Goal: Task Accomplishment & Management: Manage account settings

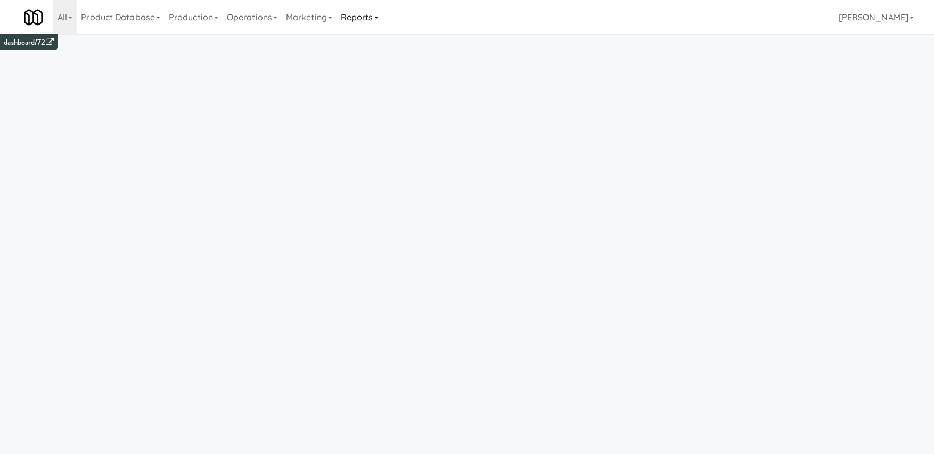
click at [379, 23] on link "Reports" at bounding box center [359, 17] width 46 height 34
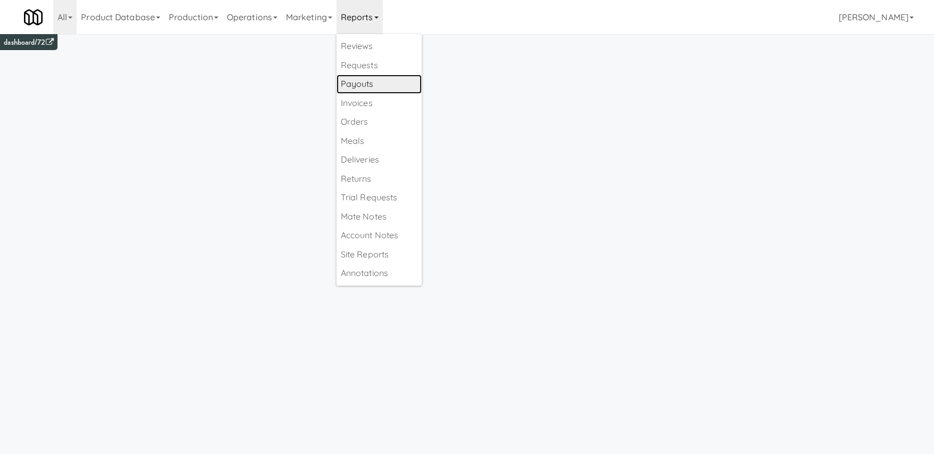
click at [382, 82] on link "Payouts" at bounding box center [378, 84] width 85 height 19
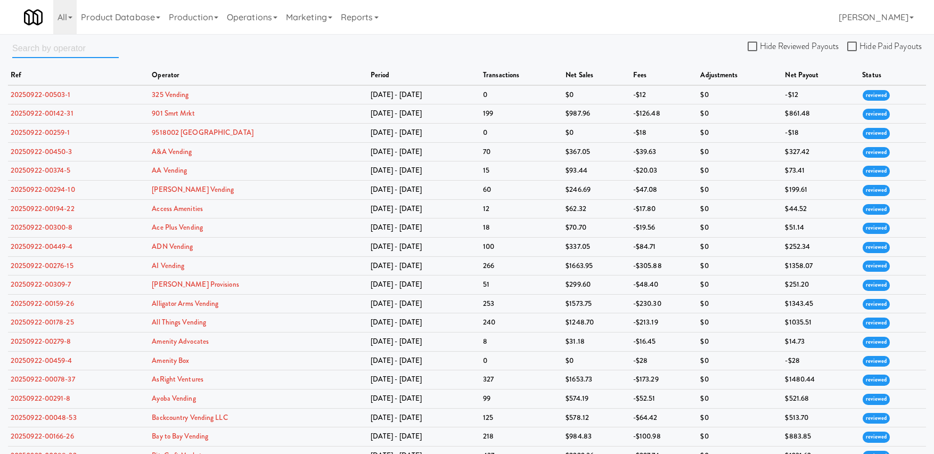
click at [55, 50] on input "text" at bounding box center [65, 48] width 106 height 20
type input "pennys"
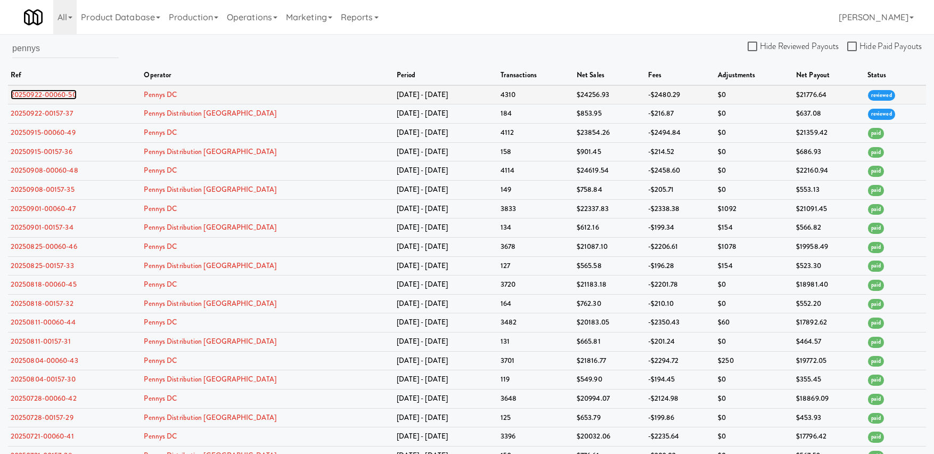
click at [51, 98] on link "20250922-00060-50" at bounding box center [44, 94] width 66 height 10
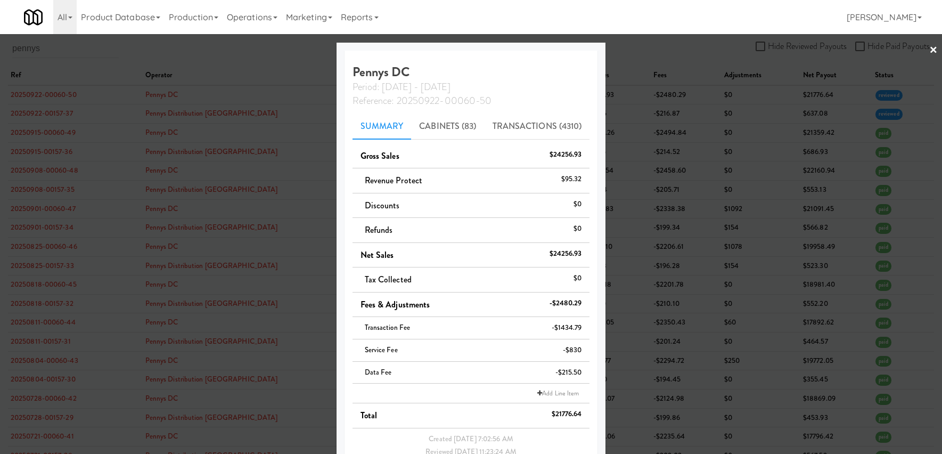
click at [244, 126] on div at bounding box center [471, 227] width 942 height 454
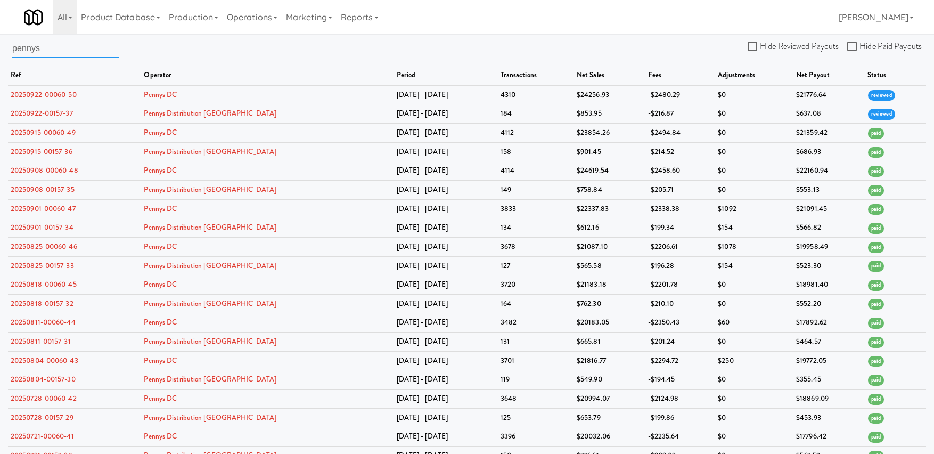
click at [57, 50] on input "pennys" at bounding box center [65, 48] width 106 height 20
click at [57, 100] on td "20250922-00060-50" at bounding box center [74, 94] width 133 height 19
click at [60, 96] on link "20250922-00060-50" at bounding box center [44, 94] width 66 height 10
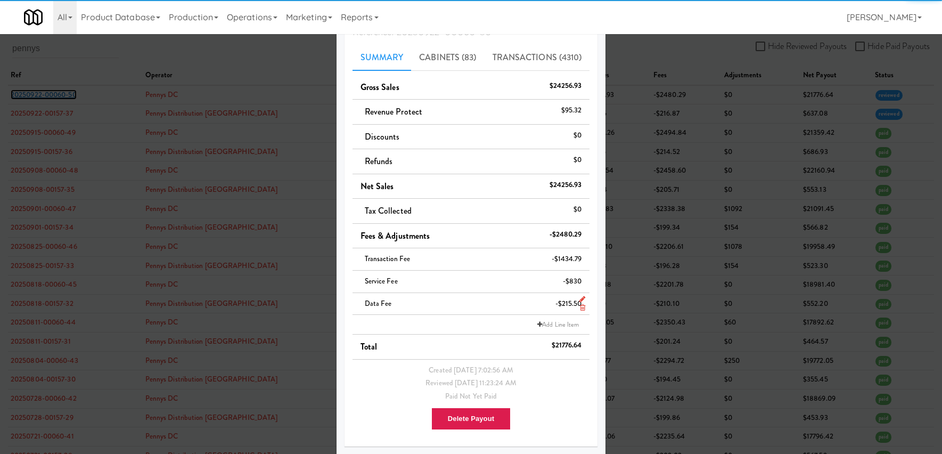
scroll to position [69, 0]
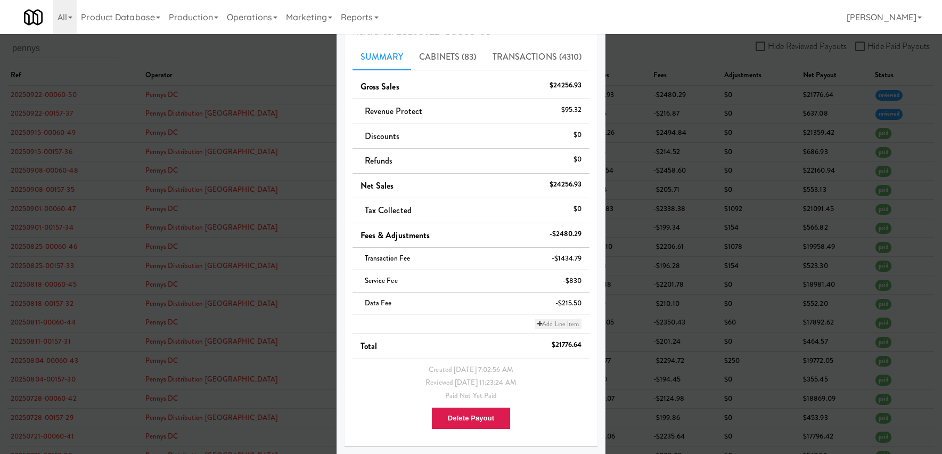
click at [544, 326] on link "Add Line Item" at bounding box center [557, 323] width 47 height 11
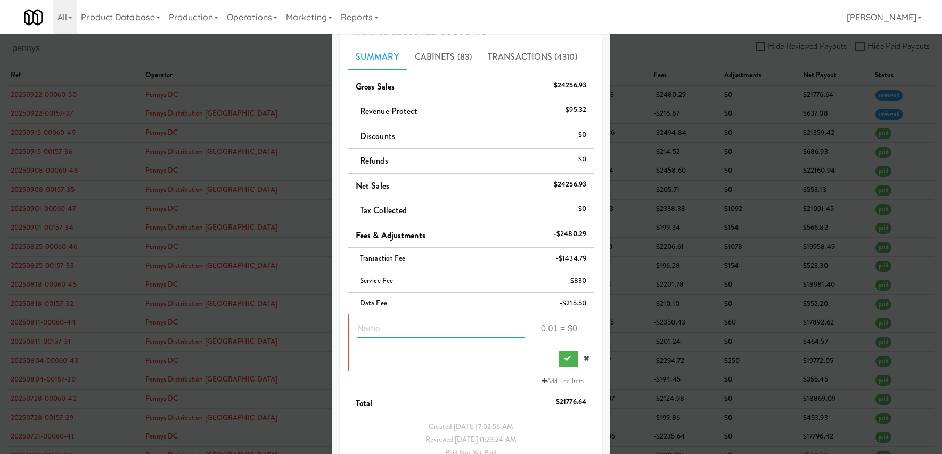
click at [415, 327] on input "text" at bounding box center [441, 328] width 168 height 20
type input "3 location fee refund"
type input "150"
click at [558, 362] on button "submit" at bounding box center [568, 358] width 20 height 16
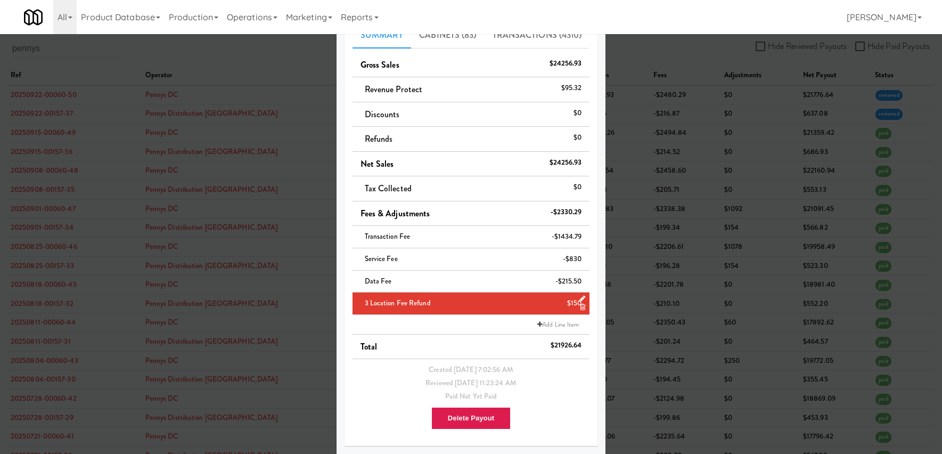
scroll to position [0, 0]
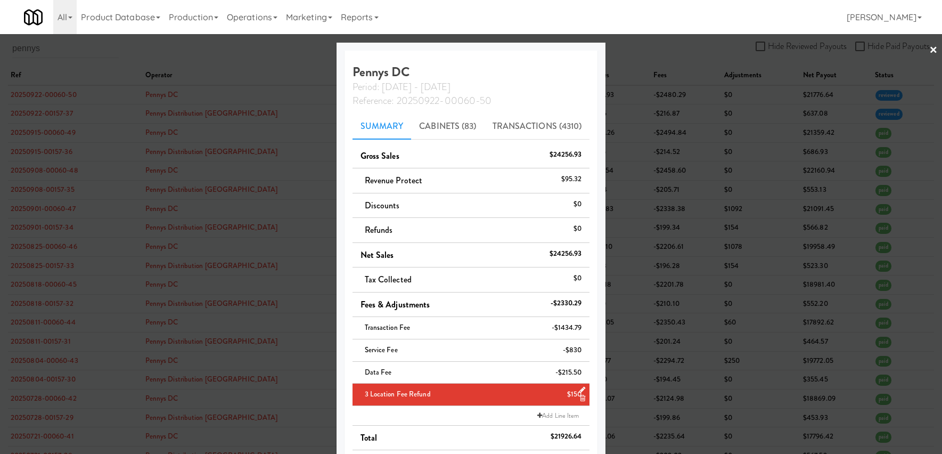
click at [152, 111] on div at bounding box center [471, 227] width 942 height 454
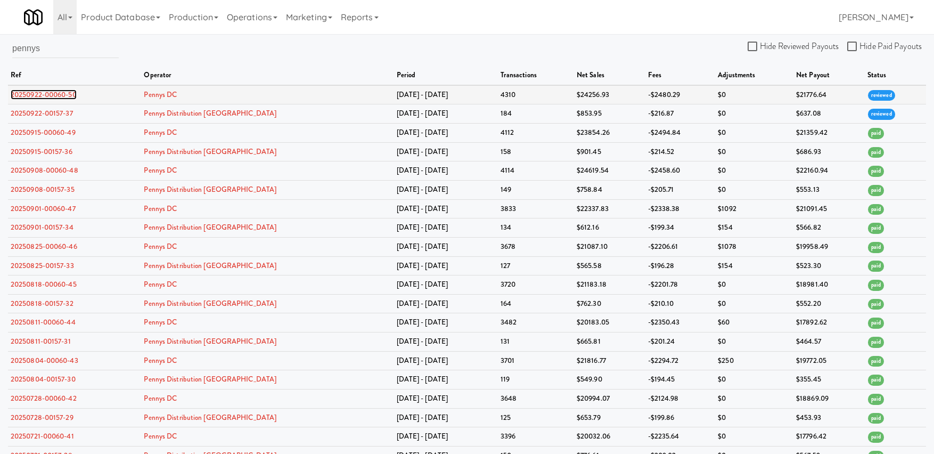
click at [44, 94] on link "20250922-00060-50" at bounding box center [44, 94] width 66 height 10
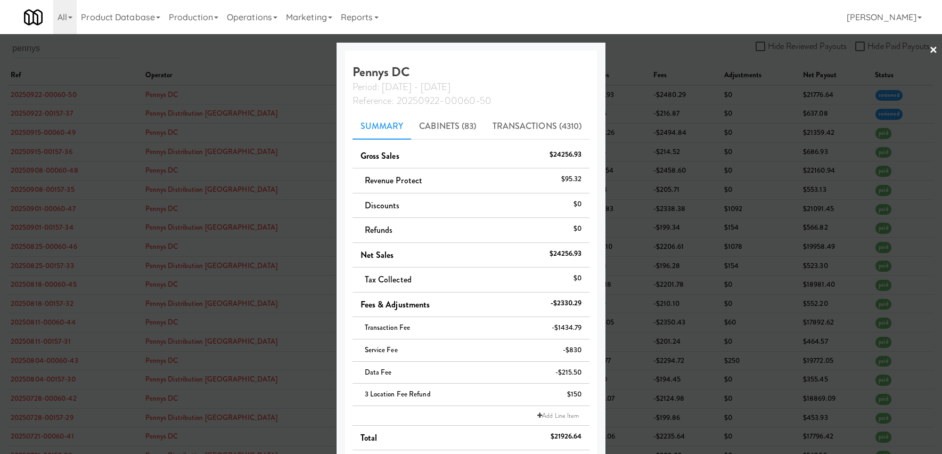
click at [122, 110] on div at bounding box center [471, 227] width 942 height 454
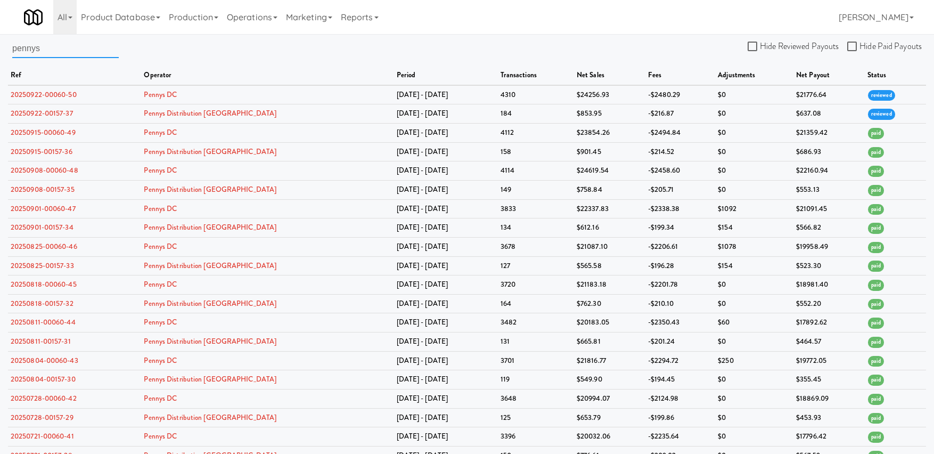
click at [70, 54] on input "pennys" at bounding box center [65, 48] width 106 height 20
drag, startPoint x: 76, startPoint y: 53, endPoint x: 1, endPoint y: 57, distance: 74.7
click at [1, 57] on div "pennys Hide Reviewed Payouts Hide Paid Payouts ref operator period transactions…" at bounding box center [467, 441] width 934 height 806
drag, startPoint x: 45, startPoint y: 53, endPoint x: -19, endPoint y: 48, distance: 64.1
click at [0, 48] on html "Okay Okay Select date: previous 2025-Sep next Su Mo Tu We Th Fr Sa 31 1 2 3 4 5…" at bounding box center [467, 227] width 934 height 454
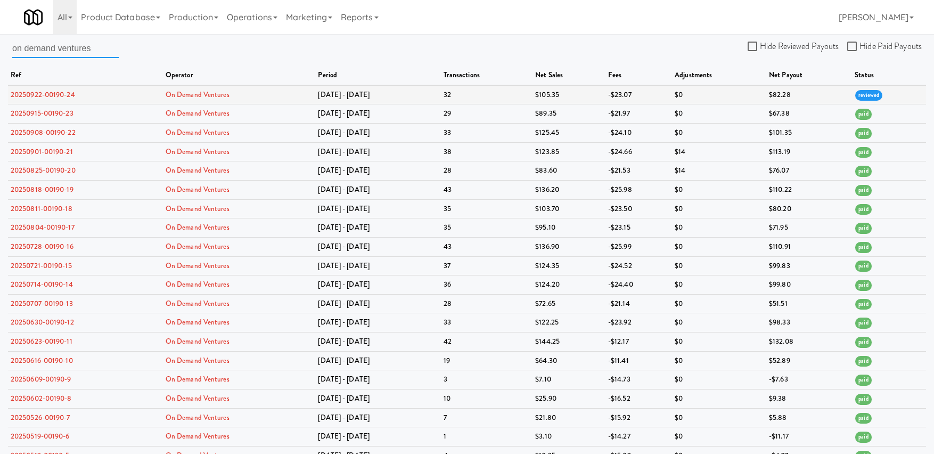
type input "on demand ventures"
click at [41, 97] on link "20250922-00190-24" at bounding box center [43, 94] width 64 height 10
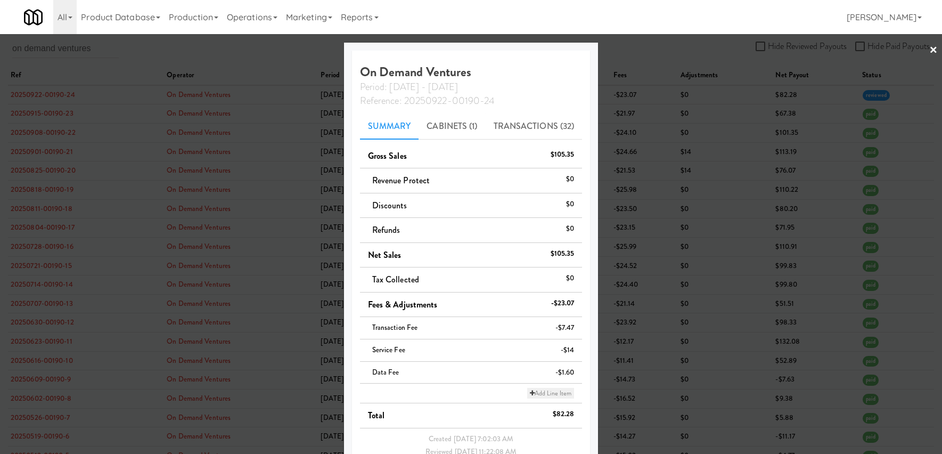
click at [530, 396] on icon at bounding box center [532, 393] width 5 height 6
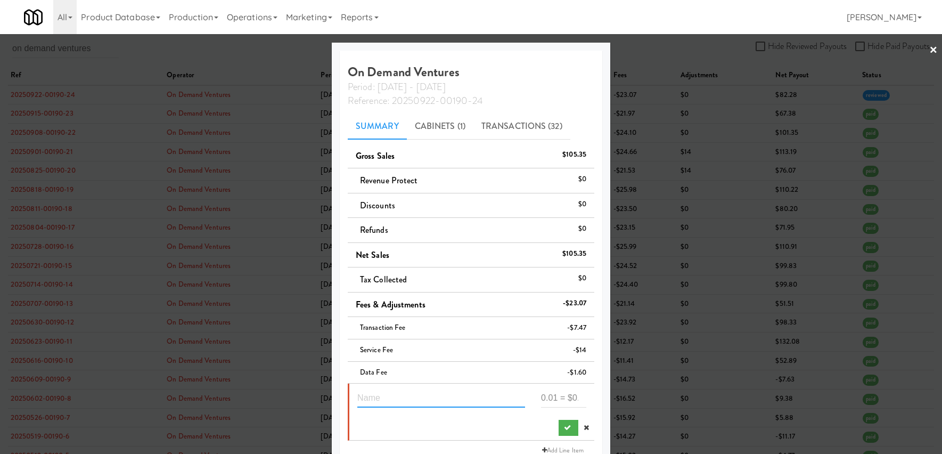
click at [397, 403] on input "text" at bounding box center [441, 398] width 168 height 20
type input "service fee refund"
type input "11.46"
click at [564, 429] on icon "submit" at bounding box center [567, 427] width 7 height 7
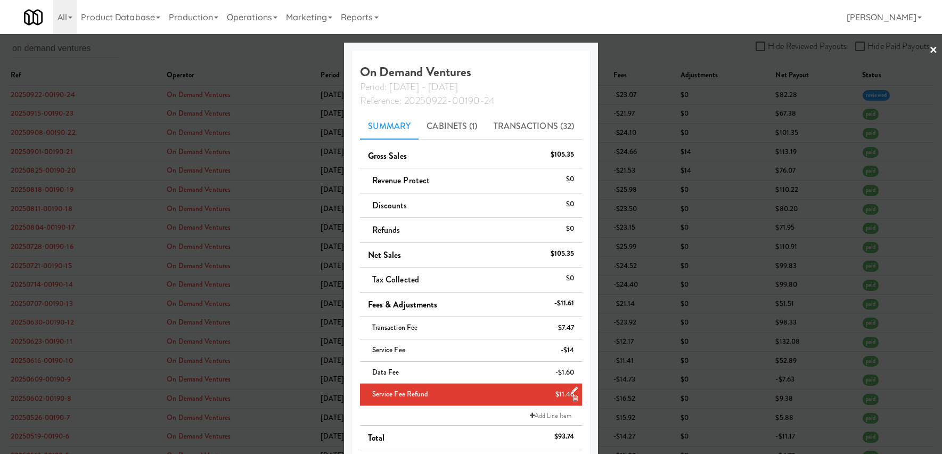
click at [929, 53] on link "×" at bounding box center [933, 50] width 9 height 33
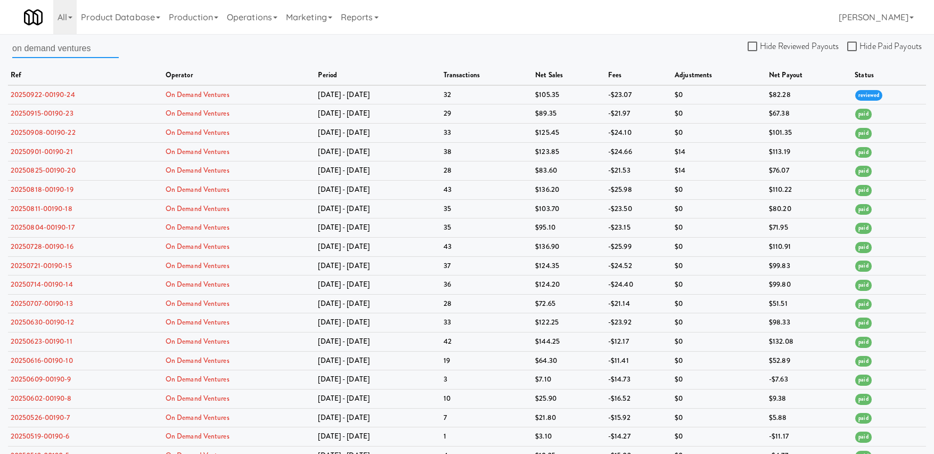
drag, startPoint x: 108, startPoint y: 52, endPoint x: -10, endPoint y: 47, distance: 117.2
click at [0, 47] on html "Okay Okay Select date: previous 2025-Sep next Su Mo Tu We Th Fr Sa 31 1 2 3 4 5…" at bounding box center [467, 227] width 934 height 454
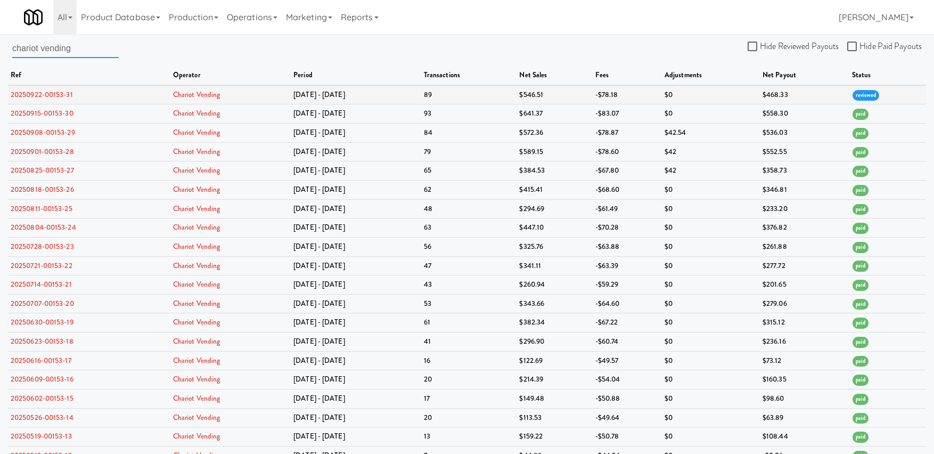
type input "chariot vending"
click at [54, 93] on link "20250922-00153-31" at bounding box center [42, 94] width 62 height 10
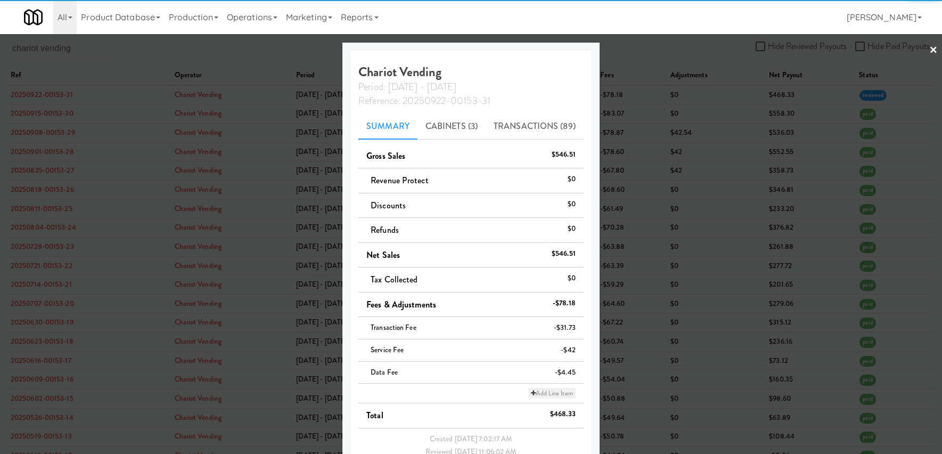
click at [534, 392] on link "Add Line Item" at bounding box center [551, 393] width 47 height 11
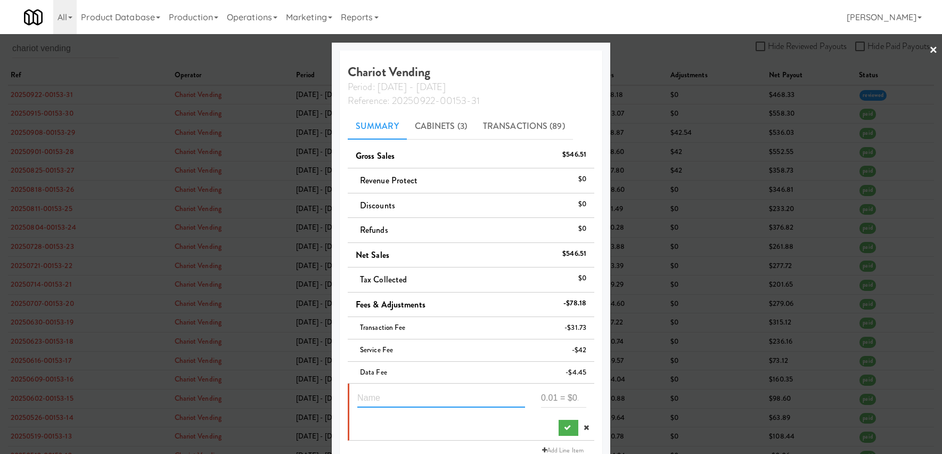
click at [427, 393] on input "text" at bounding box center [441, 398] width 168 height 20
type input "pending trans refund"
type input "17.44"
drag, startPoint x: 436, startPoint y: 399, endPoint x: 425, endPoint y: 399, distance: 11.2
click at [425, 399] on input "pending trans refund" at bounding box center [441, 398] width 168 height 20
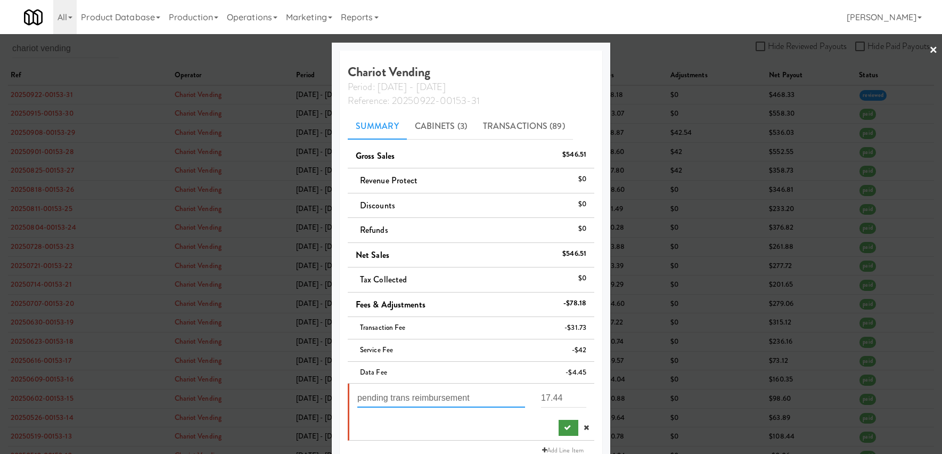
type input "pending trans reimbursement"
click at [564, 429] on icon "submit" at bounding box center [567, 427] width 7 height 7
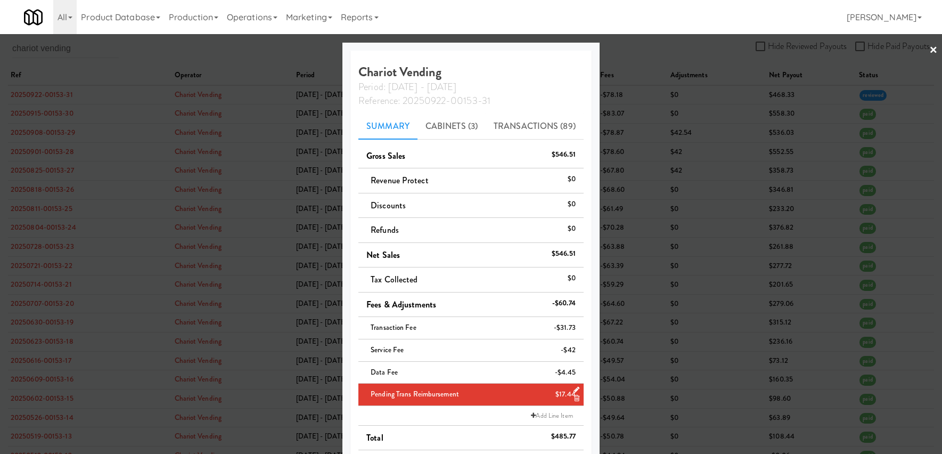
click at [929, 59] on link "×" at bounding box center [933, 50] width 9 height 33
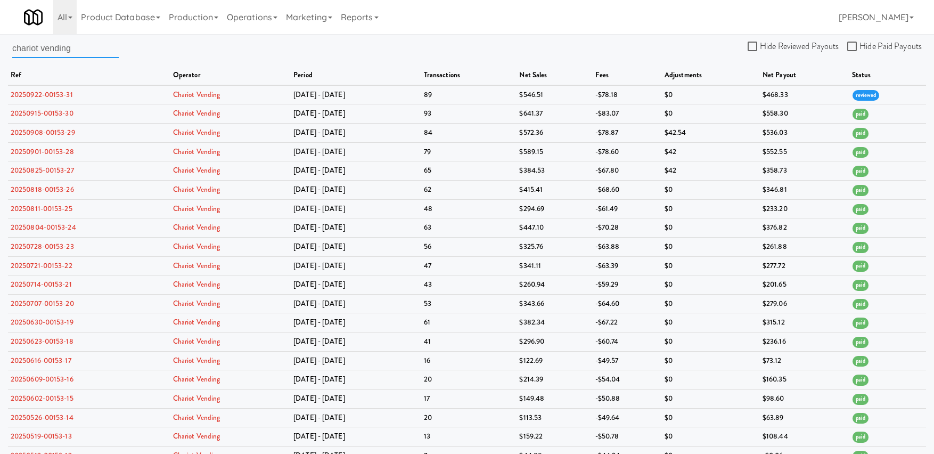
drag, startPoint x: 62, startPoint y: 50, endPoint x: 0, endPoint y: 47, distance: 62.4
click at [7, 47] on div "chariot vending Hide Reviewed Payouts Hide Paid Payouts ref operator period tra…" at bounding box center [467, 355] width 934 height 635
drag, startPoint x: 88, startPoint y: 51, endPoint x: -5, endPoint y: 43, distance: 93.5
click at [0, 43] on html "Okay Okay Select date: previous 2025-Sep next Su Mo Tu We Th Fr Sa 31 1 2 3 4 5…" at bounding box center [467, 227] width 934 height 454
type input "brown bear"
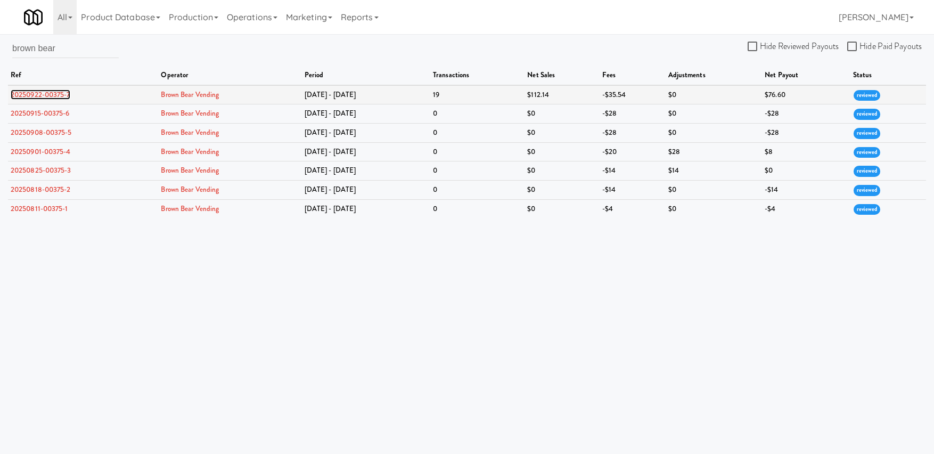
click at [50, 93] on link "20250922-00375-7" at bounding box center [41, 94] width 60 height 10
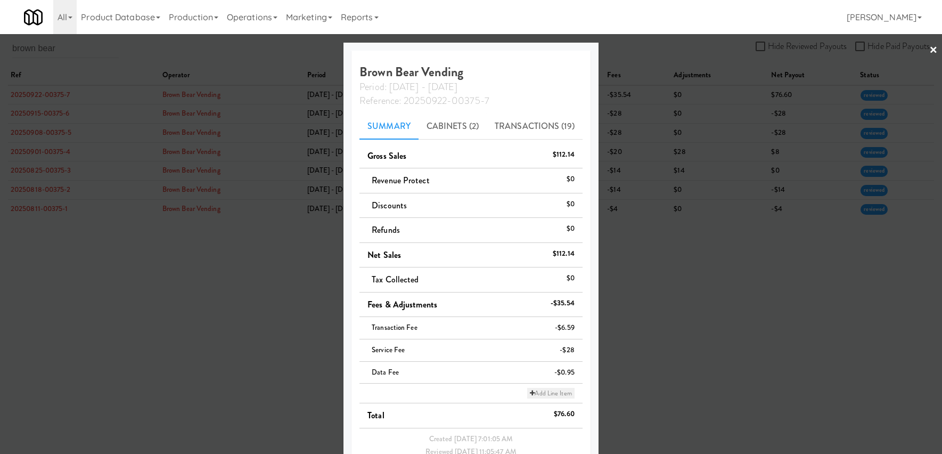
click at [535, 394] on link "Add Line Item" at bounding box center [550, 393] width 47 height 11
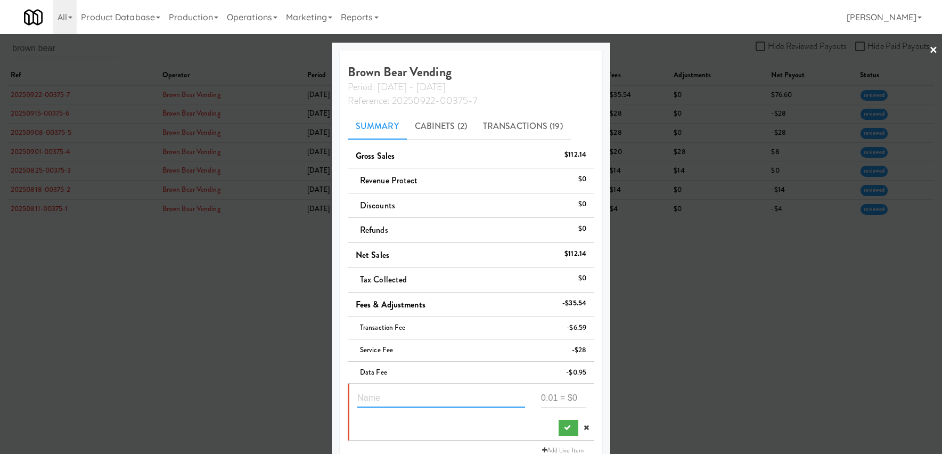
click at [455, 394] on input "text" at bounding box center [441, 398] width 168 height 20
click at [564, 429] on icon "submit" at bounding box center [567, 427] width 7 height 7
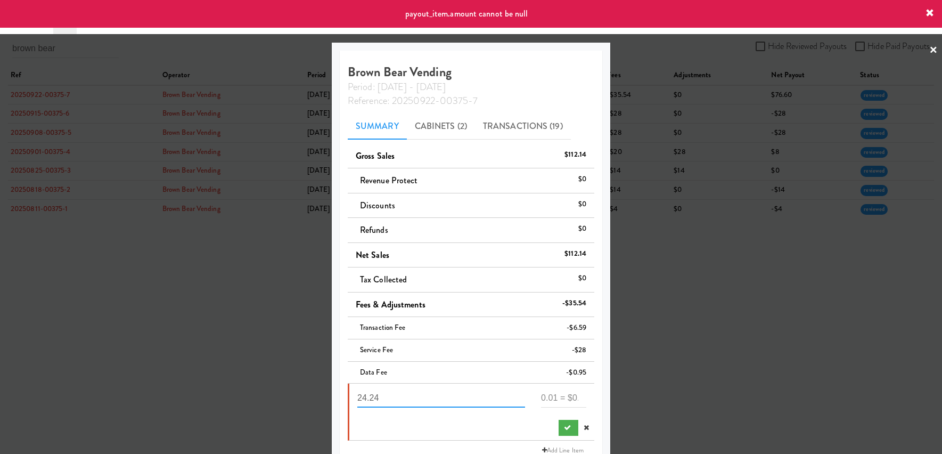
drag, startPoint x: 465, startPoint y: 400, endPoint x: 319, endPoint y: 401, distance: 145.9
click at [323, 401] on div "× Brown Bear Vending Period: [DATE] - [DATE] Reference: 20250922-00375-7 Summar…" at bounding box center [471, 227] width 942 height 454
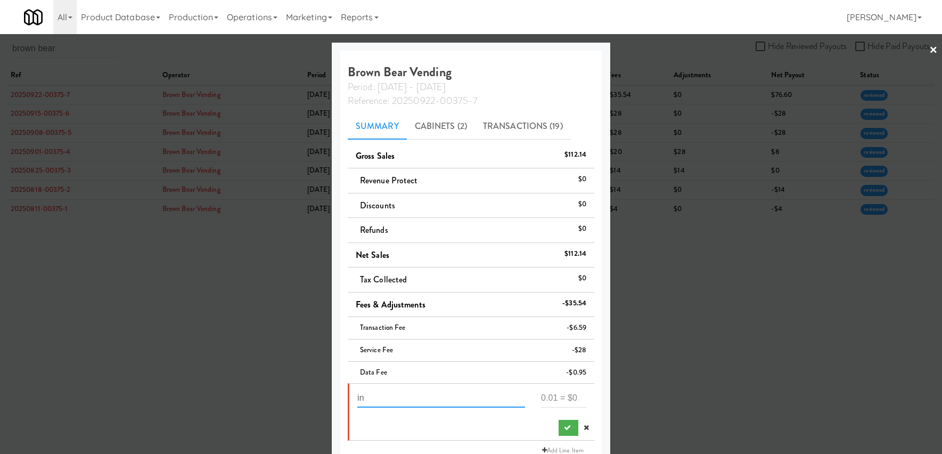
type input "i"
type input "refund"
type input "24.24"
click at [558, 430] on button "submit" at bounding box center [568, 428] width 20 height 16
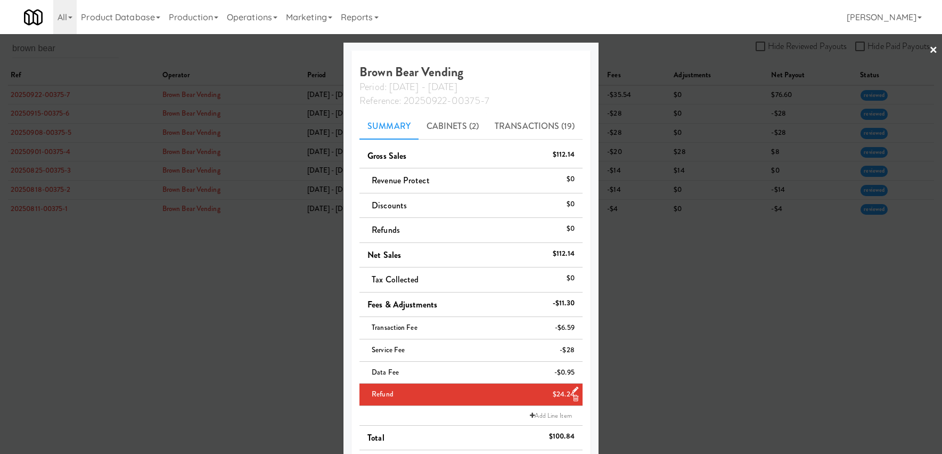
click at [929, 55] on link "×" at bounding box center [933, 50] width 9 height 33
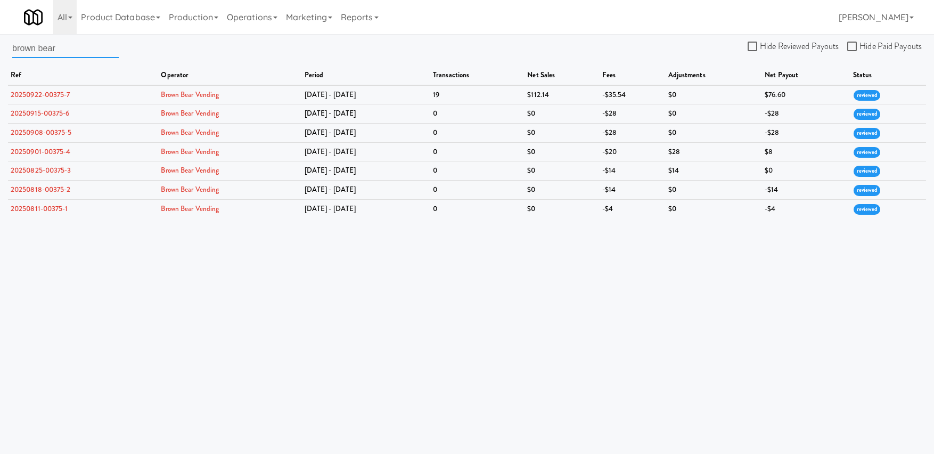
drag, startPoint x: 86, startPoint y: 44, endPoint x: -59, endPoint y: 53, distance: 145.7
click at [0, 53] on html "Okay Okay Select date: previous 2025-Sep next Su Mo Tu We Th Fr Sa 31 1 2 3 4 5…" at bounding box center [467, 227] width 934 height 454
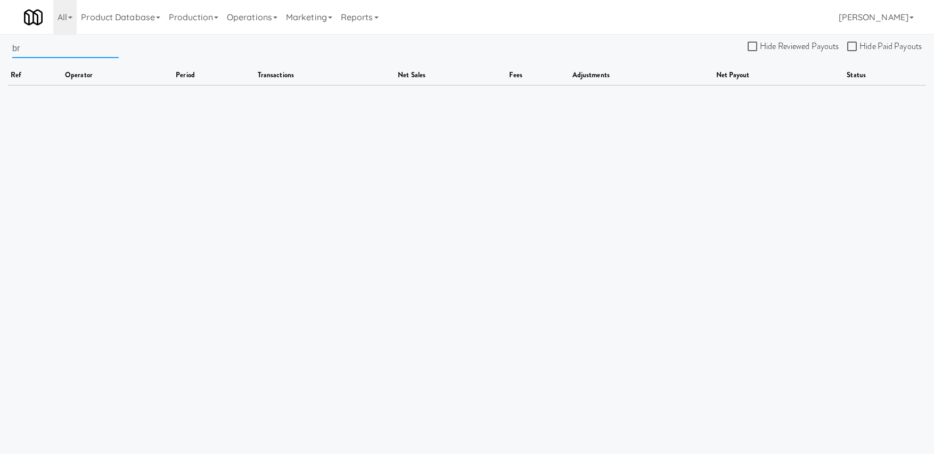
type input "b"
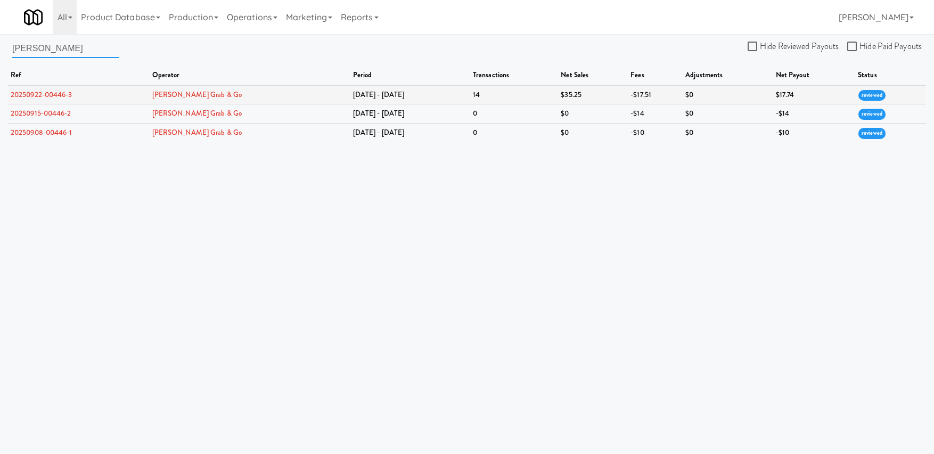
type input "[PERSON_NAME]"
click at [42, 93] on link "20250922-00446-3" at bounding box center [42, 94] width 62 height 10
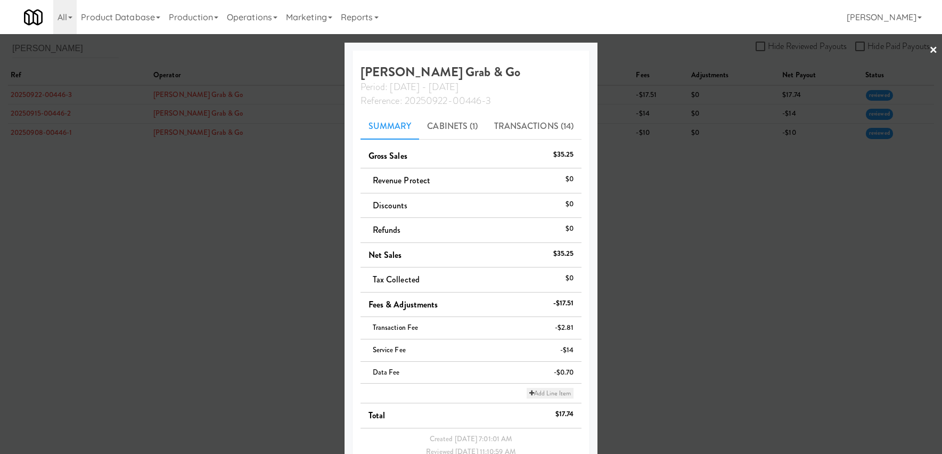
click at [529, 392] on icon at bounding box center [531, 393] width 5 height 6
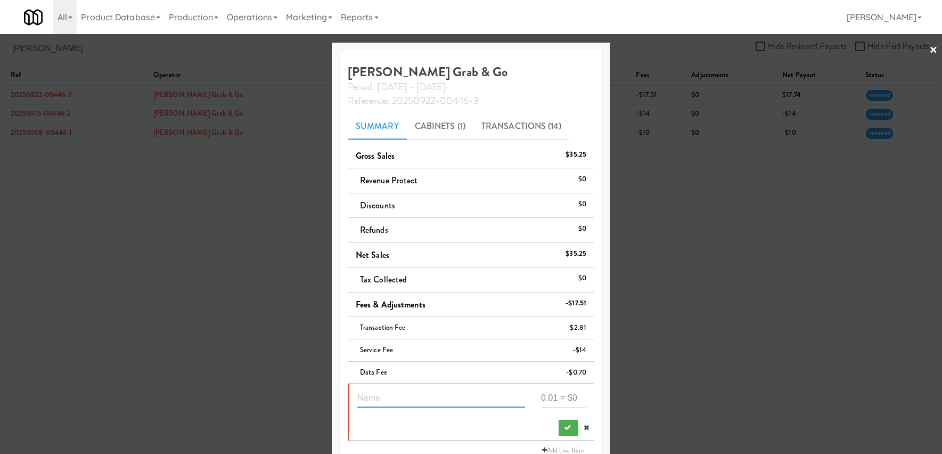
click at [427, 397] on input "text" at bounding box center [441, 398] width 168 height 20
type input "i"
type input "data fee refund"
type input "24"
click at [560, 429] on button "submit" at bounding box center [568, 428] width 20 height 16
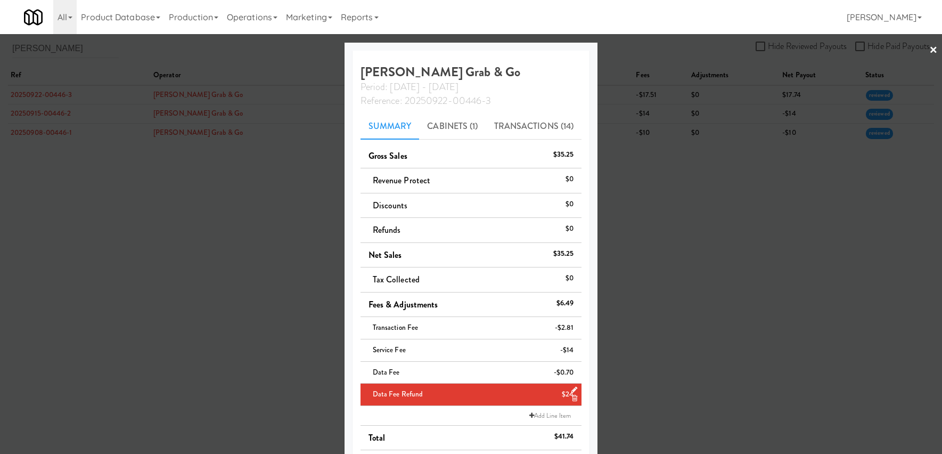
click at [929, 55] on link "×" at bounding box center [933, 50] width 9 height 33
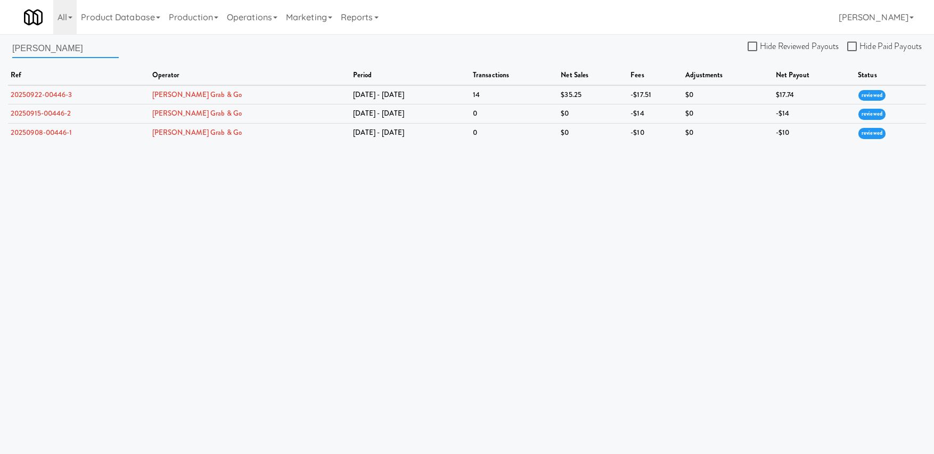
drag, startPoint x: 69, startPoint y: 52, endPoint x: -22, endPoint y: 47, distance: 90.7
click at [0, 47] on html "Okay Okay Select date: previous 2025-Sep next Su Mo Tu We Th Fr Sa 31 1 2 3 4 5…" at bounding box center [467, 227] width 934 height 454
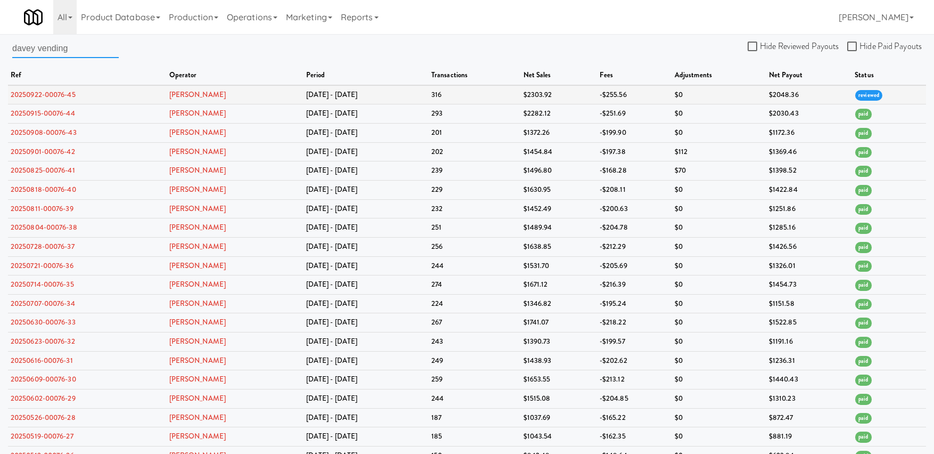
type input "davey vending"
click at [43, 96] on link "20250922-00076-45" at bounding box center [43, 94] width 65 height 10
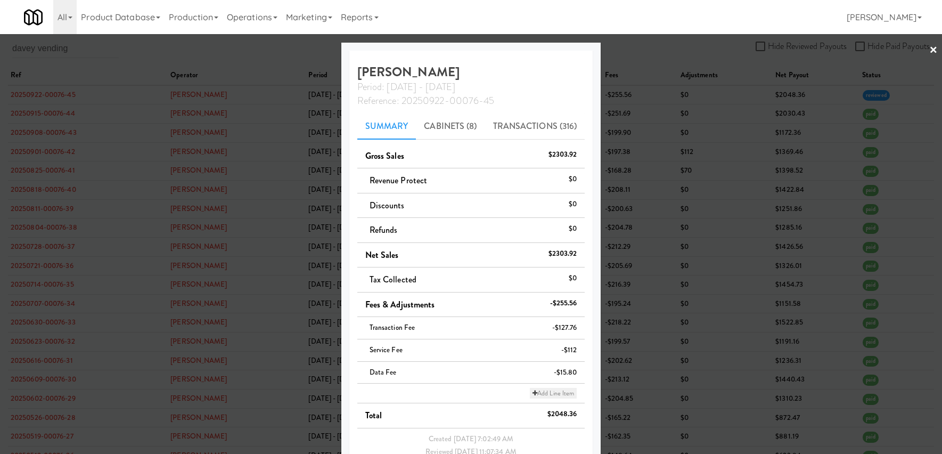
click at [533, 392] on link "Add Line Item" at bounding box center [553, 393] width 47 height 11
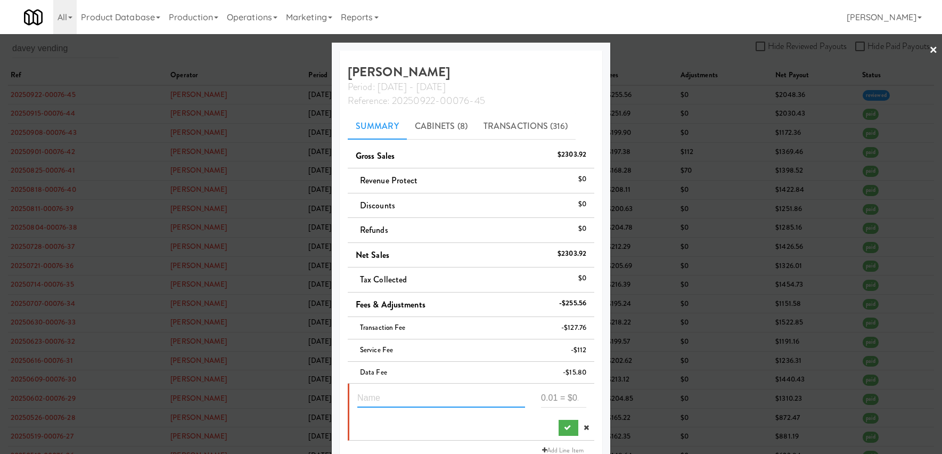
click at [417, 400] on input "text" at bounding box center [441, 398] width 168 height 20
type input "additional credit"
type input "75"
click at [560, 429] on button "submit" at bounding box center [568, 428] width 20 height 16
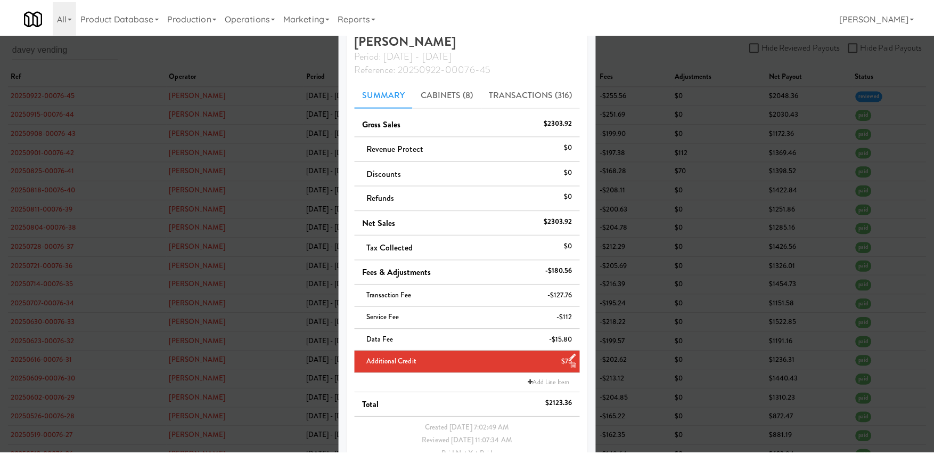
scroll to position [91, 0]
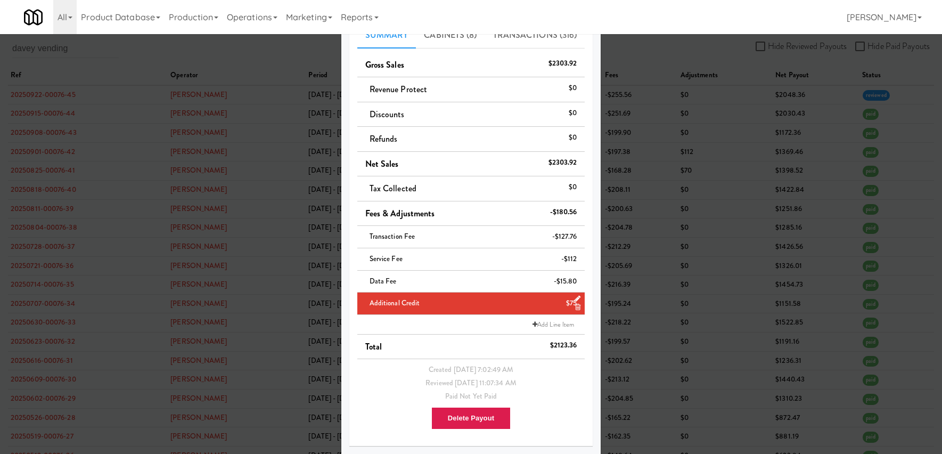
click at [818, 122] on div at bounding box center [471, 227] width 942 height 454
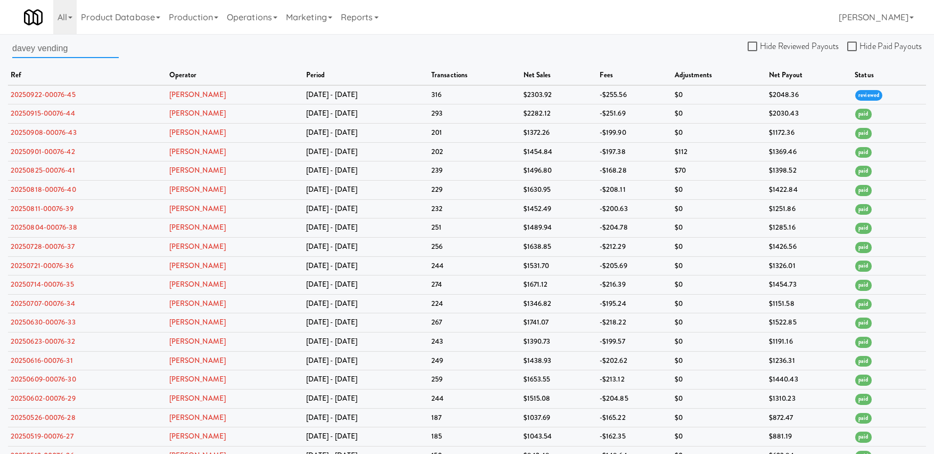
drag, startPoint x: 75, startPoint y: 49, endPoint x: -1, endPoint y: 43, distance: 75.9
click at [0, 43] on div "[PERSON_NAME] Hide Reviewed Payouts Hide Paid Payouts ref operator period trans…" at bounding box center [467, 441] width 934 height 806
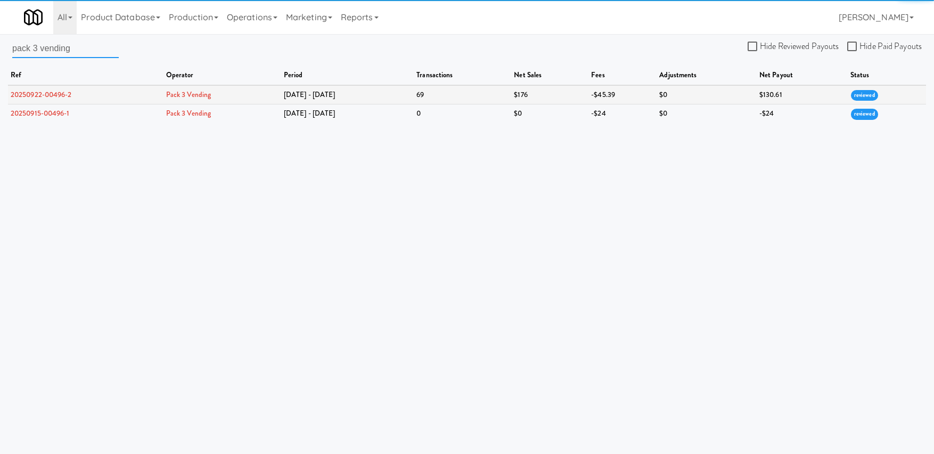
type input "pack 3 vending"
click at [59, 94] on link "20250922-00496-2" at bounding box center [41, 94] width 61 height 10
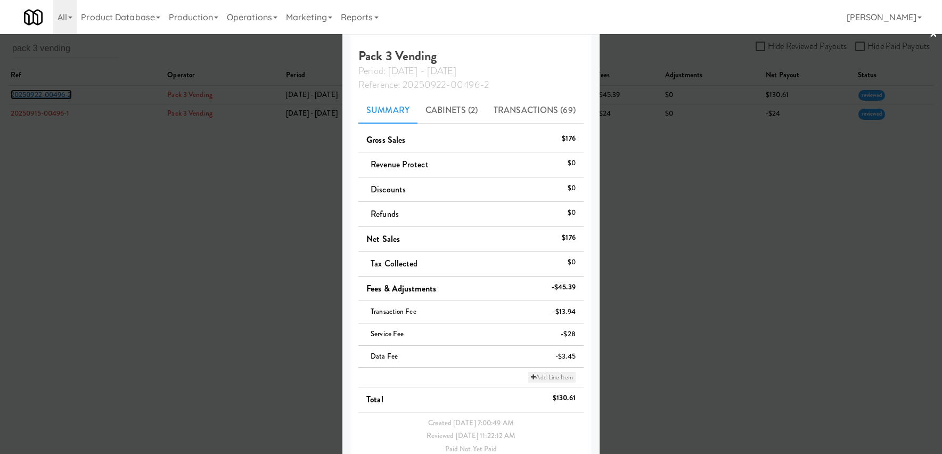
scroll to position [23, 0]
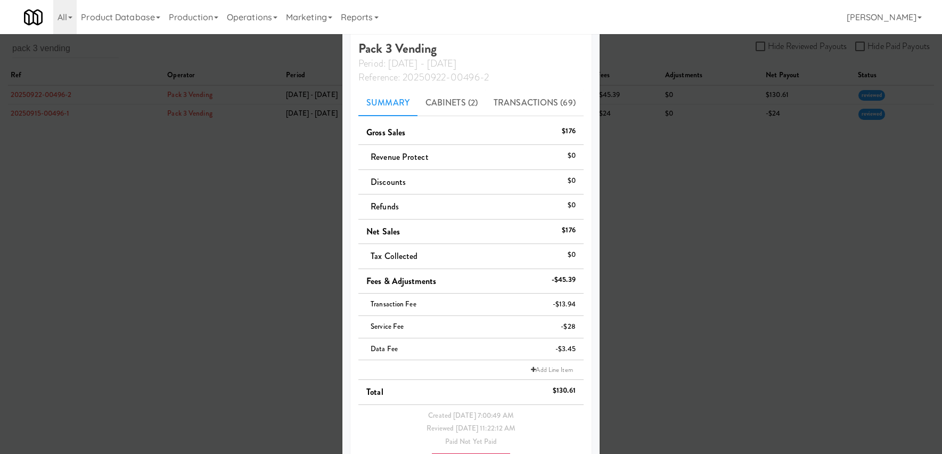
drag, startPoint x: 479, startPoint y: 371, endPoint x: 515, endPoint y: 371, distance: 36.2
click at [479, 371] on li "Add Line Item" at bounding box center [470, 370] width 225 height 20
click at [532, 371] on link "Add Line Item" at bounding box center [551, 369] width 47 height 11
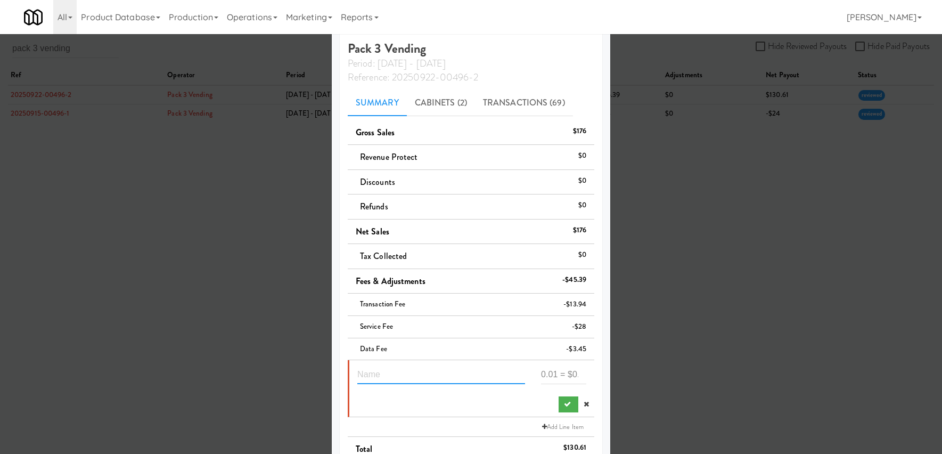
click at [440, 371] on input "text" at bounding box center [441, 374] width 168 height 20
type input "store opending date return"
type input "28"
click at [558, 409] on button "submit" at bounding box center [568, 404] width 20 height 16
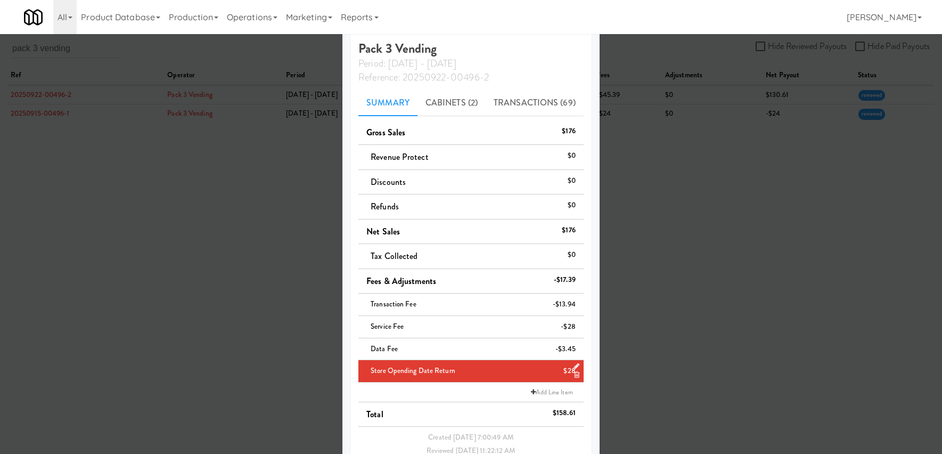
click at [903, 64] on div at bounding box center [471, 227] width 942 height 454
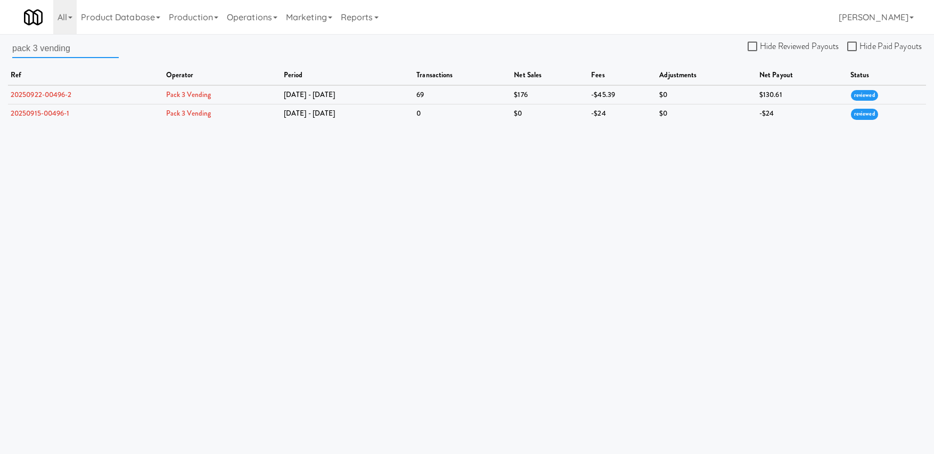
drag, startPoint x: 86, startPoint y: 49, endPoint x: 9, endPoint y: 47, distance: 77.8
click at [9, 47] on div "pack 3 vending Hide Reviewed Payouts Hide Paid Payouts ref operator period tran…" at bounding box center [467, 80] width 934 height 85
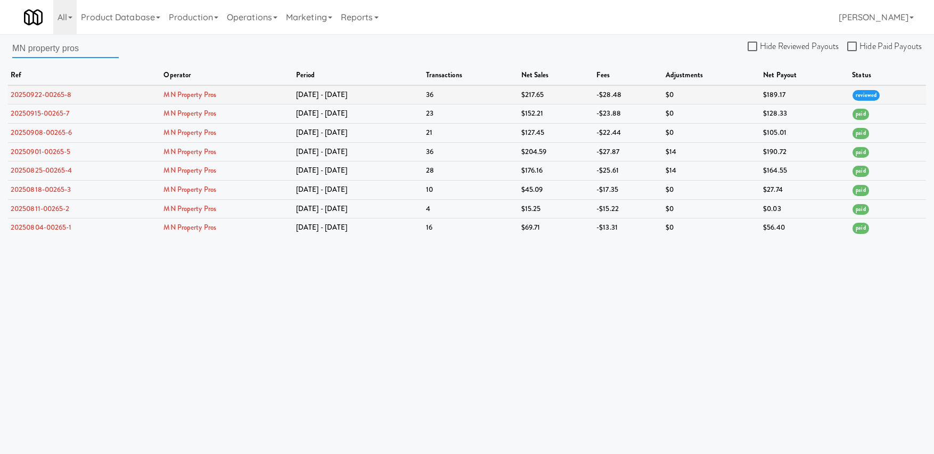
type input "MN property pros"
click at [22, 95] on link "20250922-00265-8" at bounding box center [41, 94] width 61 height 10
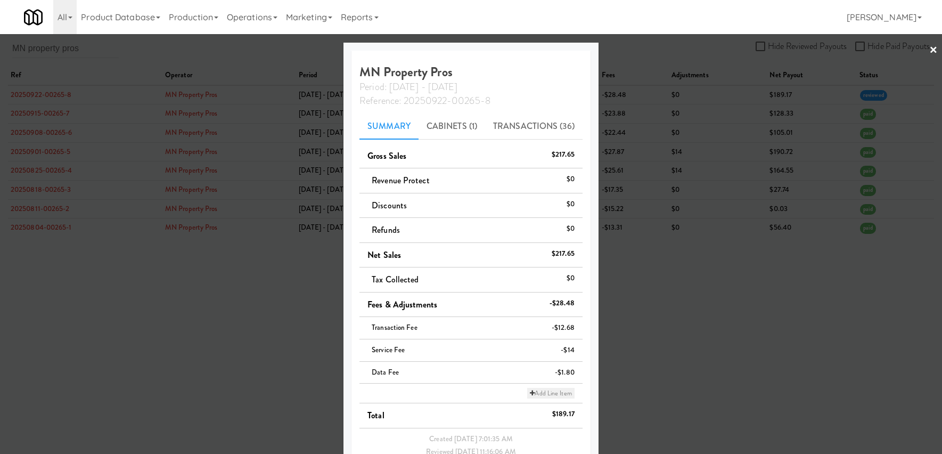
click at [537, 389] on link "Add Line Item" at bounding box center [550, 393] width 47 height 11
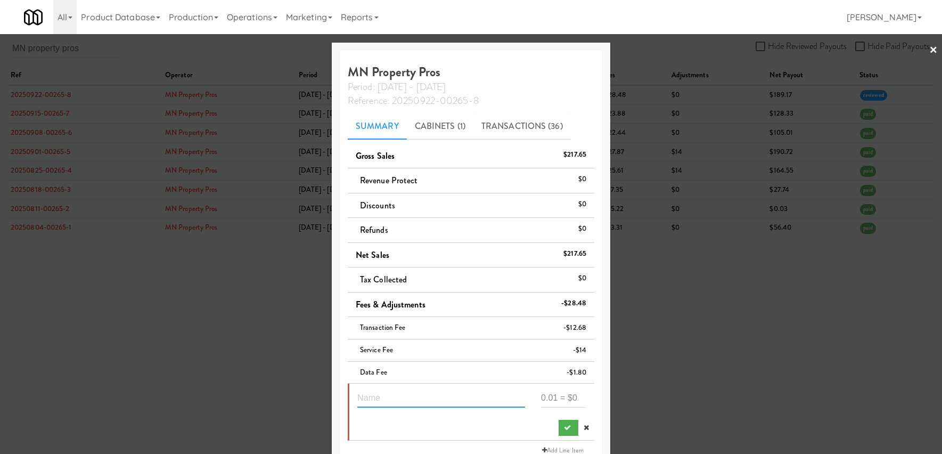
click at [448, 394] on input "text" at bounding box center [441, 398] width 168 height 20
type input "2"
type input "inventory"
type input "21.69"
click at [406, 400] on input "inventory" at bounding box center [441, 398] width 168 height 20
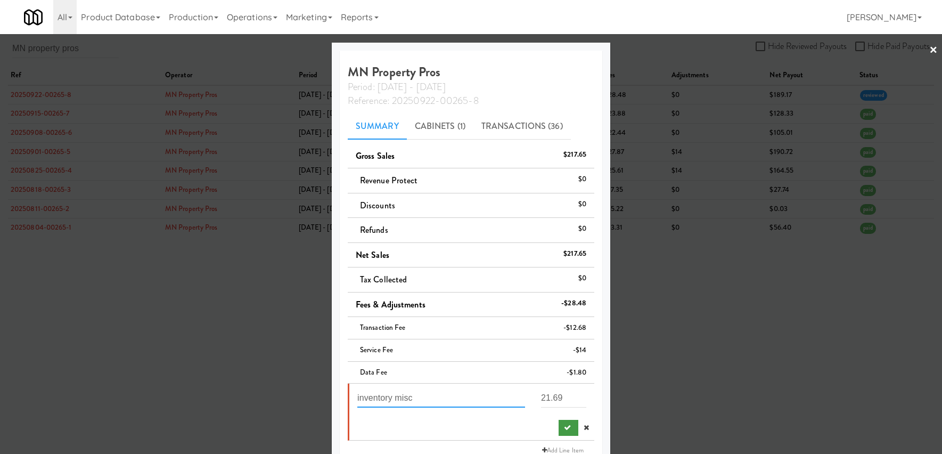
type input "inventory misc"
click at [558, 431] on button "submit" at bounding box center [568, 428] width 20 height 16
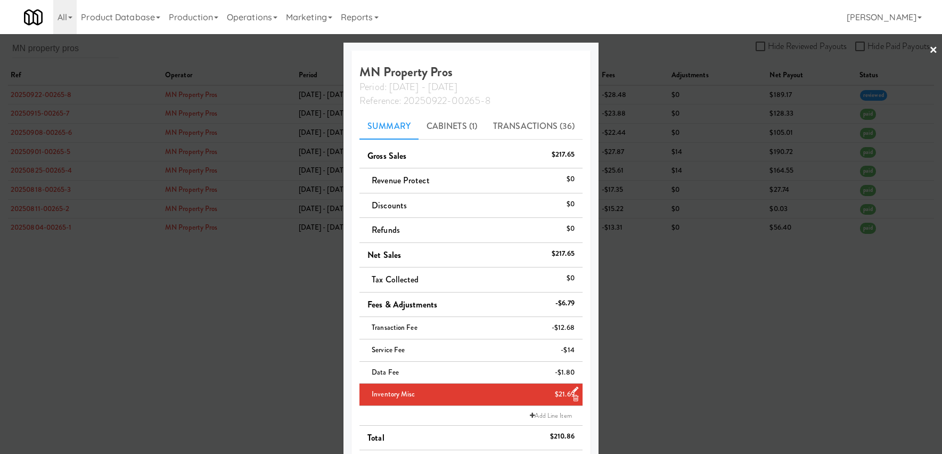
click at [929, 56] on link "×" at bounding box center [933, 50] width 9 height 33
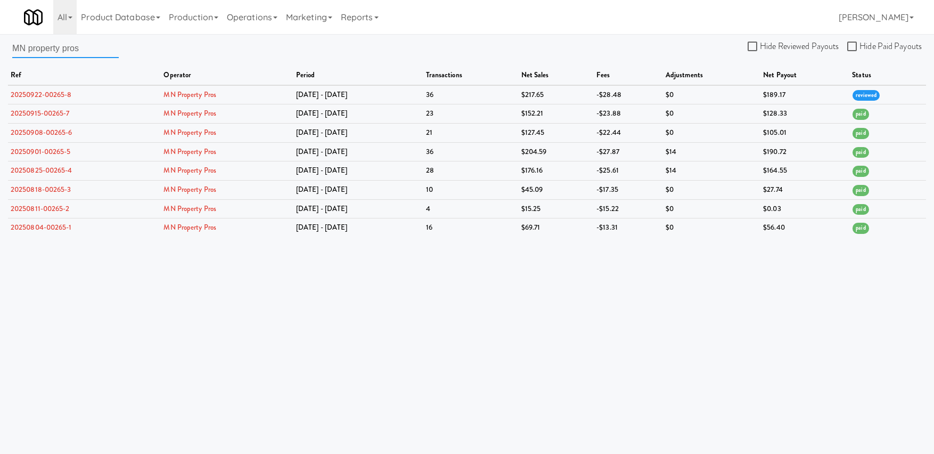
drag, startPoint x: 90, startPoint y: 49, endPoint x: -83, endPoint y: 56, distance: 172.6
click at [0, 56] on html "Okay Okay Select date: previous 2025-Sep next Su Mo Tu We Th Fr Sa 31 1 2 3 4 5…" at bounding box center [467, 227] width 934 height 454
type input "M"
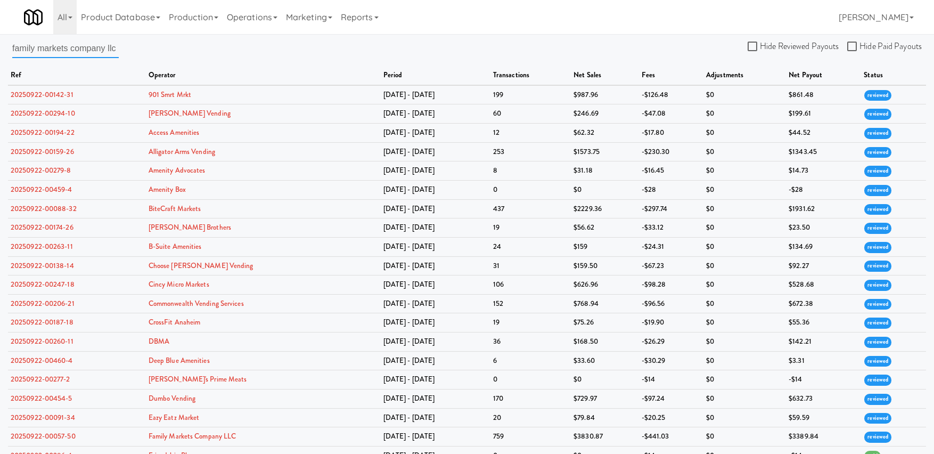
scroll to position [0, 9]
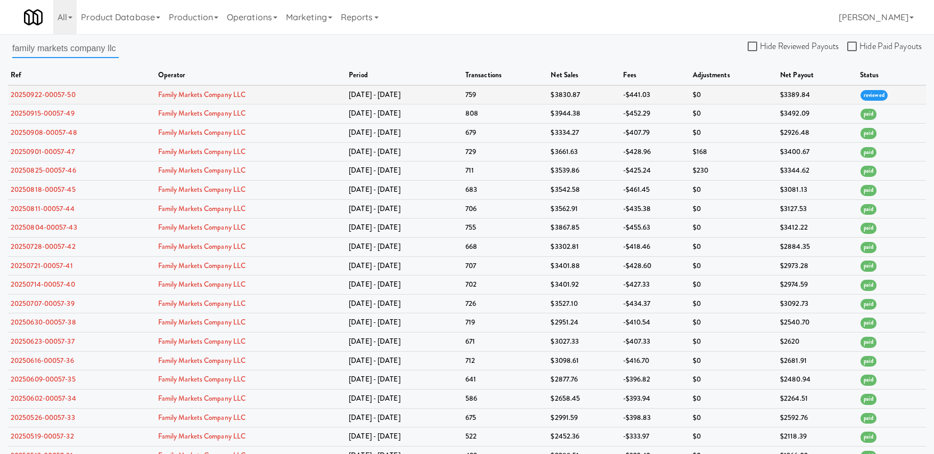
type input "family markets company llc"
click at [46, 97] on link "20250922-00057-50" at bounding box center [43, 94] width 65 height 10
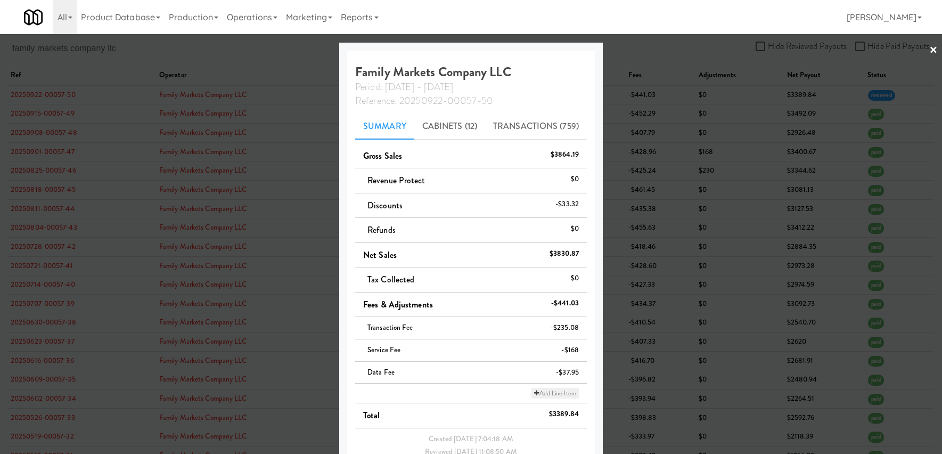
click at [532, 397] on link "Add Line Item" at bounding box center [554, 393] width 47 height 11
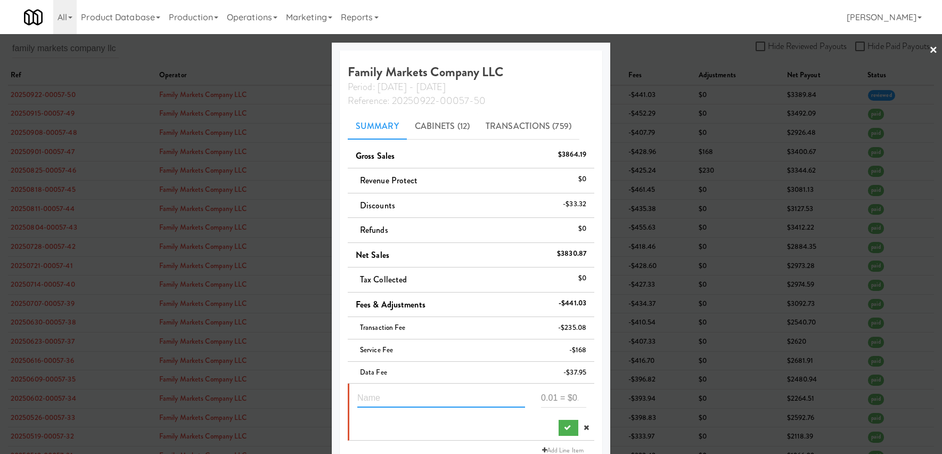
click at [435, 398] on input "text" at bounding box center [441, 398] width 168 height 20
type input "inventory misc"
type input "8.03"
click at [564, 429] on icon "submit" at bounding box center [567, 427] width 7 height 7
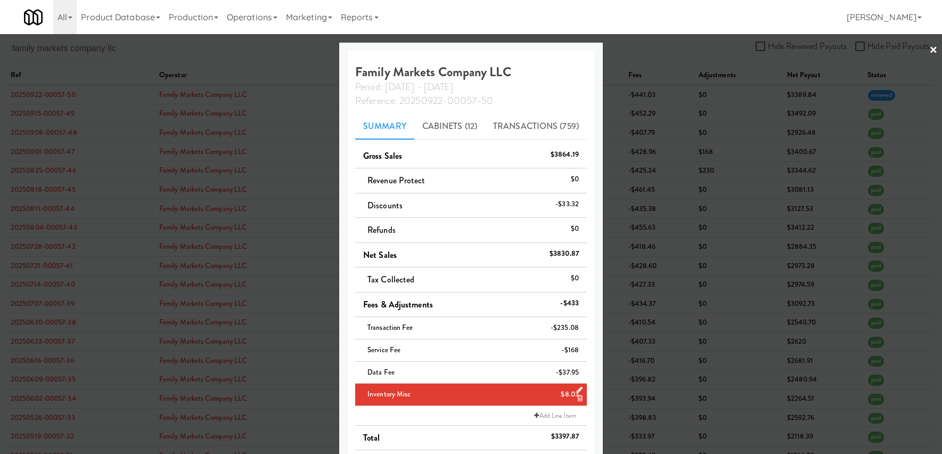
click at [929, 52] on link "×" at bounding box center [933, 50] width 9 height 33
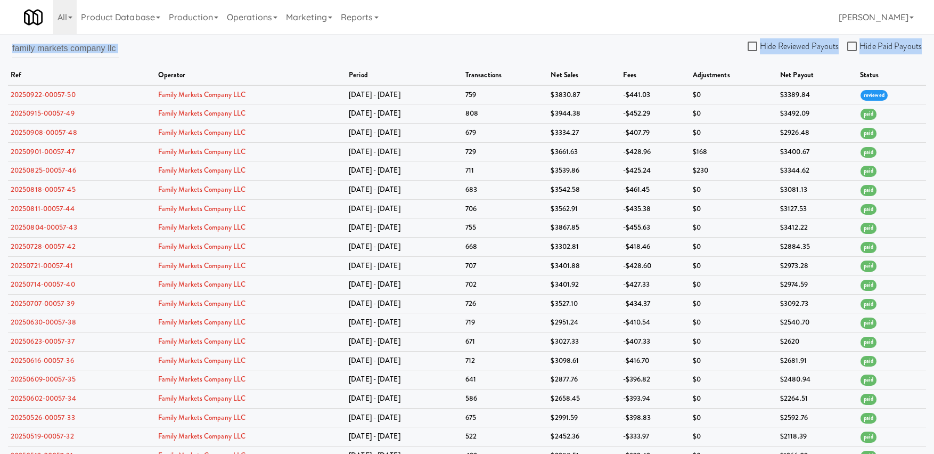
scroll to position [0, 9]
drag, startPoint x: 120, startPoint y: 51, endPoint x: 86, endPoint y: 47, distance: 34.3
click at [86, 47] on div "family markets company llc Hide Reviewed Payouts Hide Paid Payouts ref operator…" at bounding box center [467, 441] width 934 height 806
click at [112, 50] on div "family markets company llc Hide Reviewed Payouts Hide Paid Payouts ref operator…" at bounding box center [467, 441] width 934 height 806
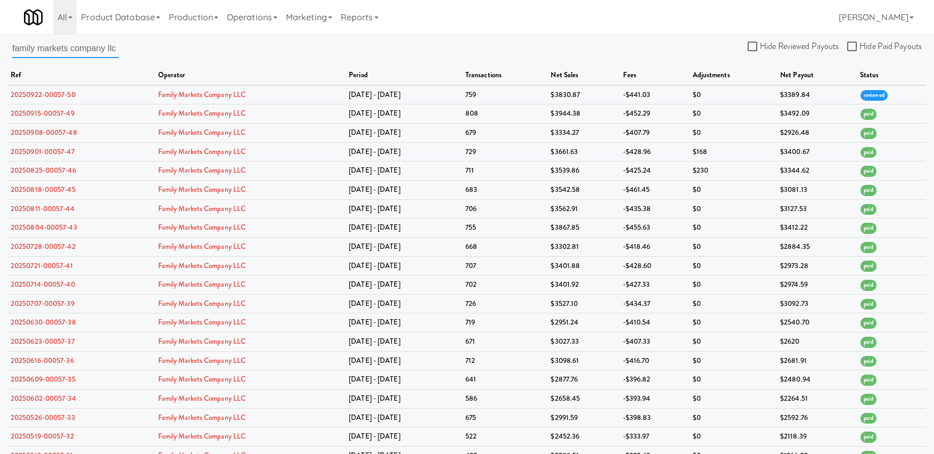
drag, startPoint x: 111, startPoint y: 51, endPoint x: -23, endPoint y: 57, distance: 134.3
click at [0, 57] on html "Okay Okay Select date: previous 2025-Sep next Su Mo Tu We Th Fr Sa 31 1 2 3 4 5…" at bounding box center [467, 227] width 934 height 454
type input "f"
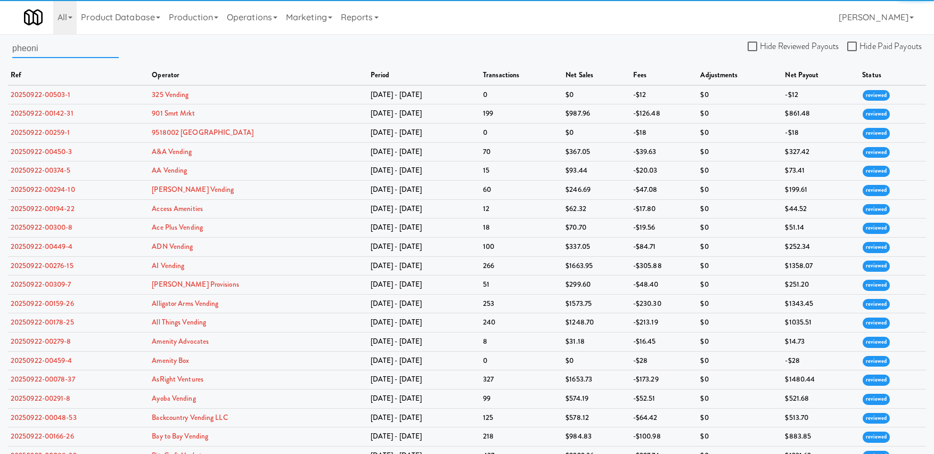
type input "pheonix"
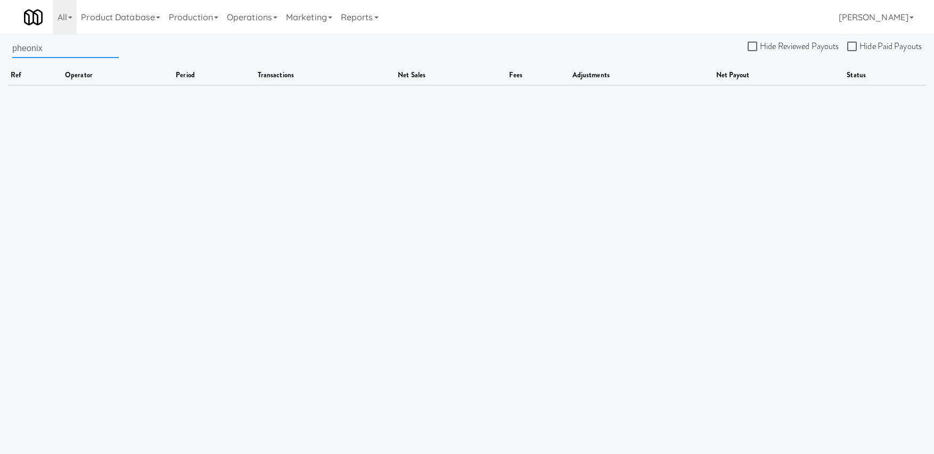
drag, startPoint x: 63, startPoint y: 54, endPoint x: -9, endPoint y: 48, distance: 71.6
click at [0, 48] on html "Okay Okay Select date: previous 2025-Sep next Su Mo Tu We Th Fr Sa 31 1 2 3 4 5…" at bounding box center [467, 227] width 934 height 454
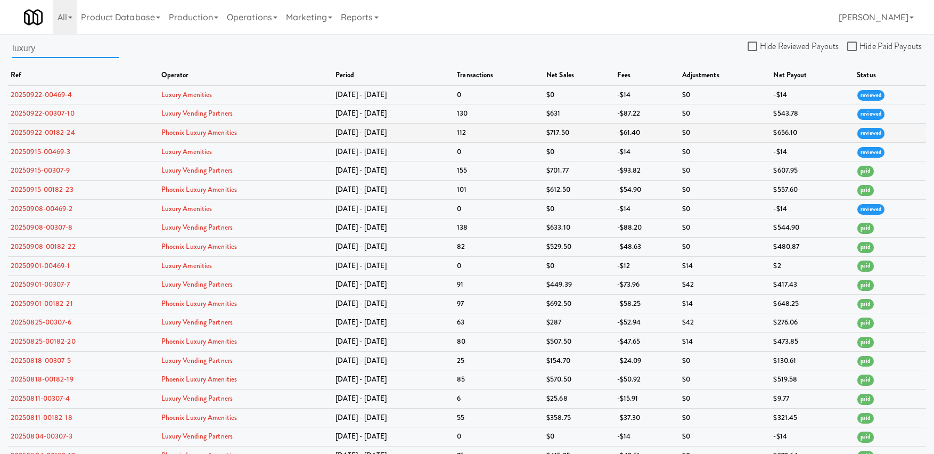
type input "luxury"
click at [58, 131] on link "20250922-00182-24" at bounding box center [43, 132] width 64 height 10
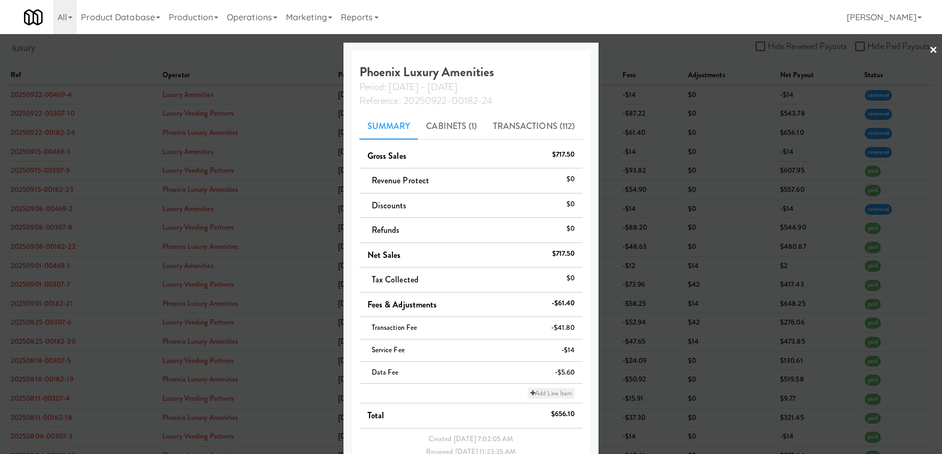
click at [530, 393] on icon at bounding box center [532, 393] width 5 height 6
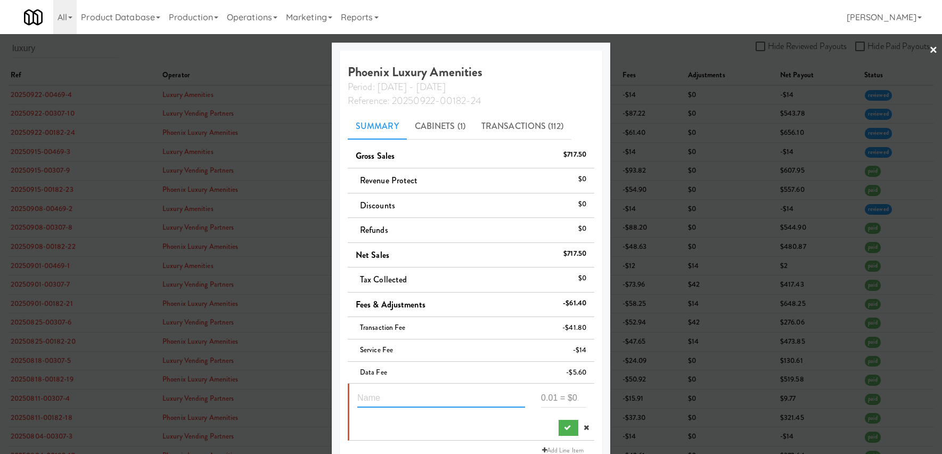
click at [433, 397] on input "text" at bounding box center [441, 398] width 168 height 20
type input "inventory misc"
type input "18.5"
click at [564, 427] on icon "submit" at bounding box center [567, 427] width 7 height 7
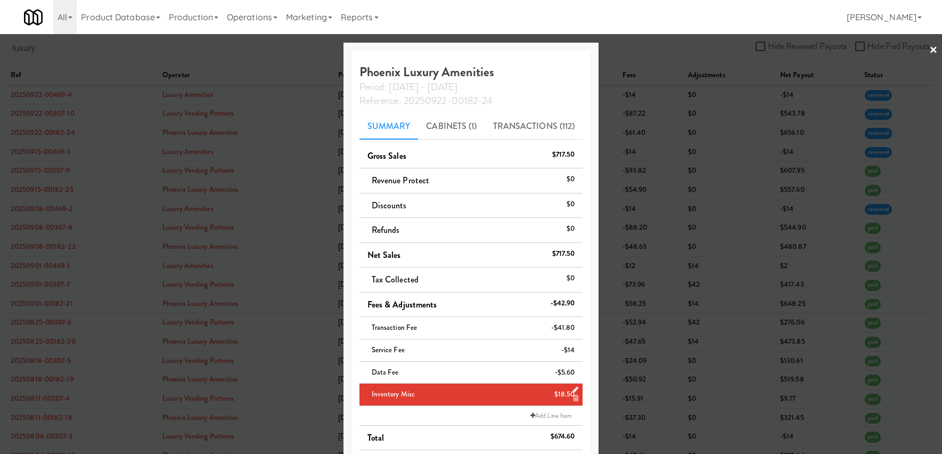
click at [919, 60] on div at bounding box center [471, 227] width 942 height 454
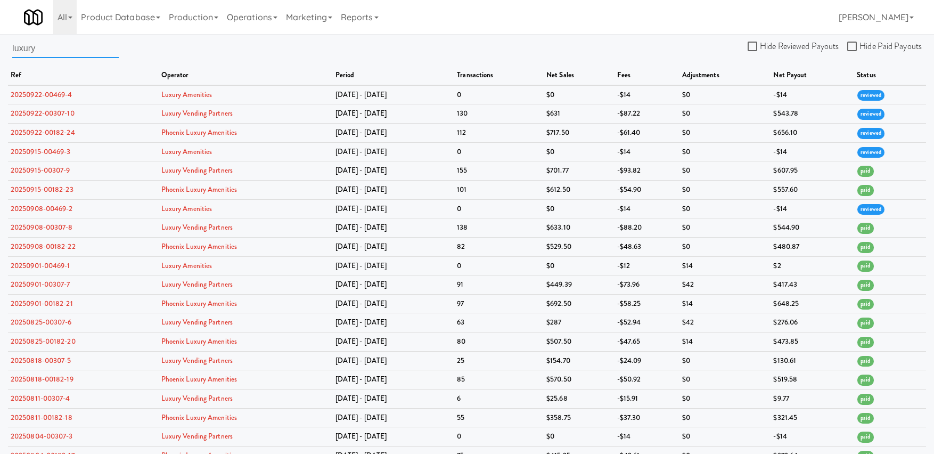
drag, startPoint x: 75, startPoint y: 51, endPoint x: -16, endPoint y: 53, distance: 90.5
click at [0, 53] on html "Okay Okay Select date: previous 2025-Sep next Su Mo Tu We Th Fr Sa 31 1 2 3 4 5…" at bounding box center [467, 227] width 934 height 454
type input "l"
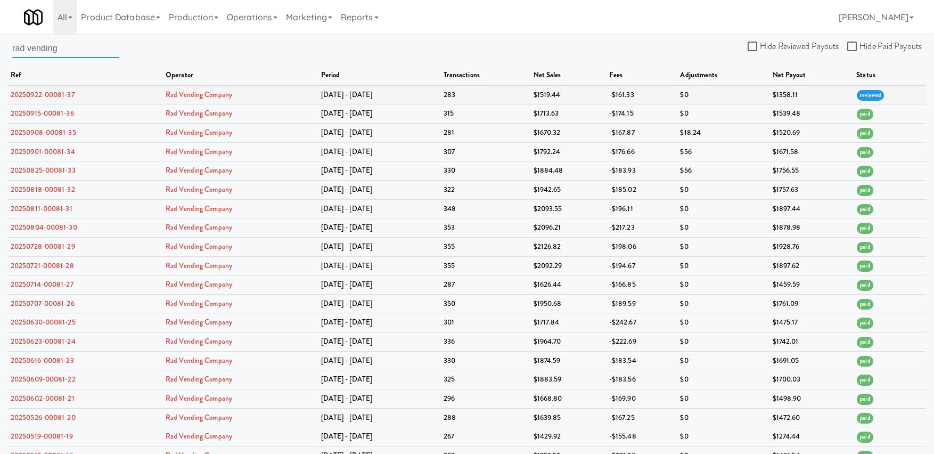
type input "rad vending"
click at [47, 96] on link "20250922-00081-37" at bounding box center [43, 94] width 64 height 10
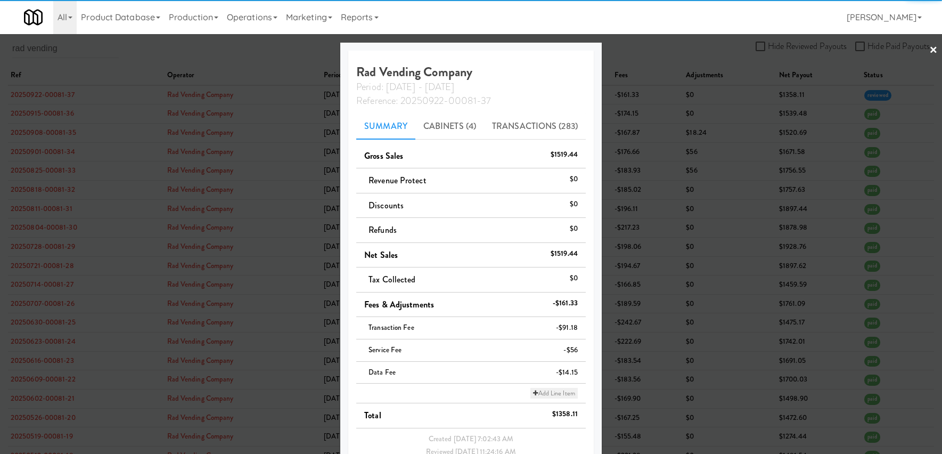
click at [533, 394] on icon at bounding box center [535, 393] width 5 height 6
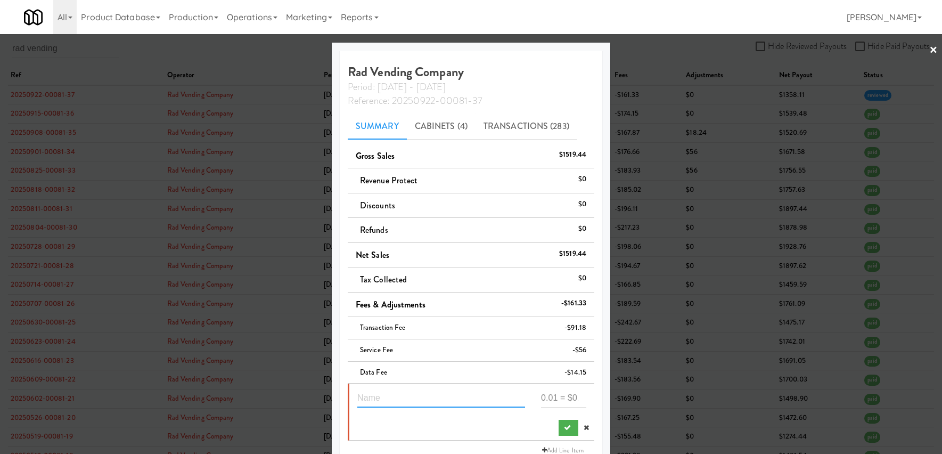
click at [461, 394] on input "text" at bounding box center [441, 398] width 168 height 20
type input "inventory misc"
type input "86.24"
click at [558, 433] on button "submit" at bounding box center [568, 428] width 20 height 16
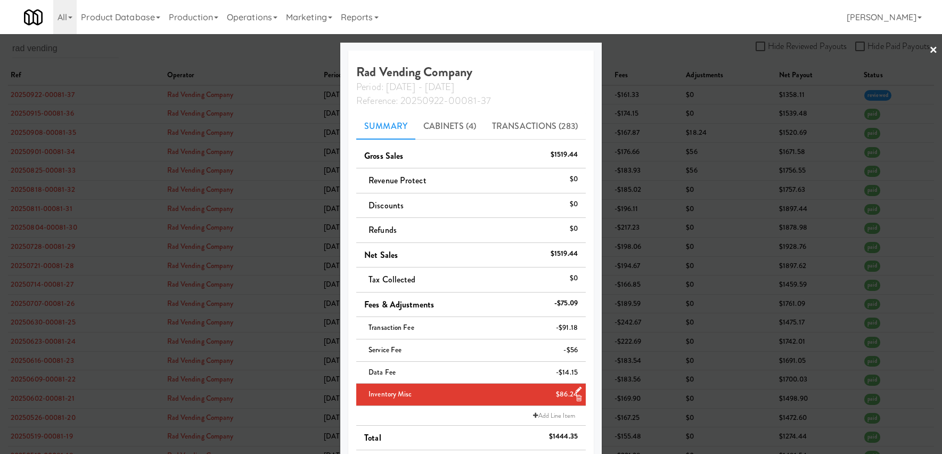
click at [916, 56] on div at bounding box center [471, 227] width 942 height 454
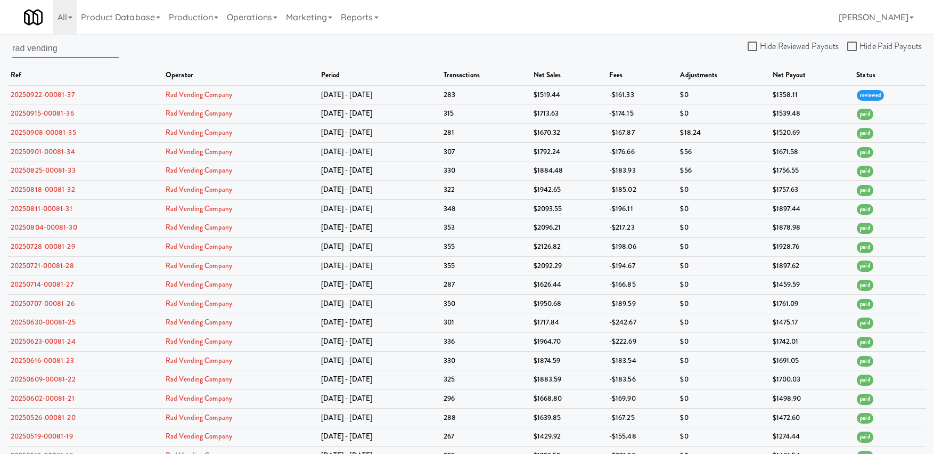
drag, startPoint x: 73, startPoint y: 48, endPoint x: 1, endPoint y: 54, distance: 73.2
click at [1, 54] on div "rad vending Hide Reviewed Payouts Hide Paid Payouts ref operator period transac…" at bounding box center [467, 412] width 934 height 749
type input "r"
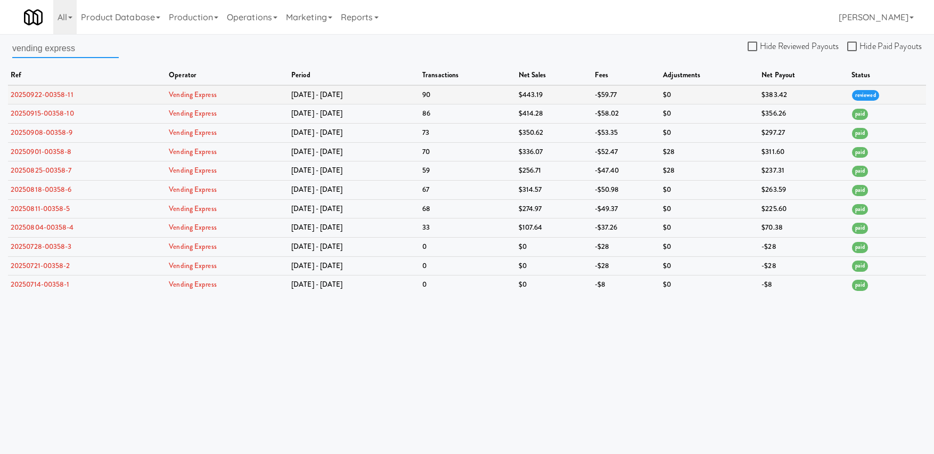
type input "vending express"
click at [36, 98] on link "20250922-00358-11" at bounding box center [42, 94] width 63 height 10
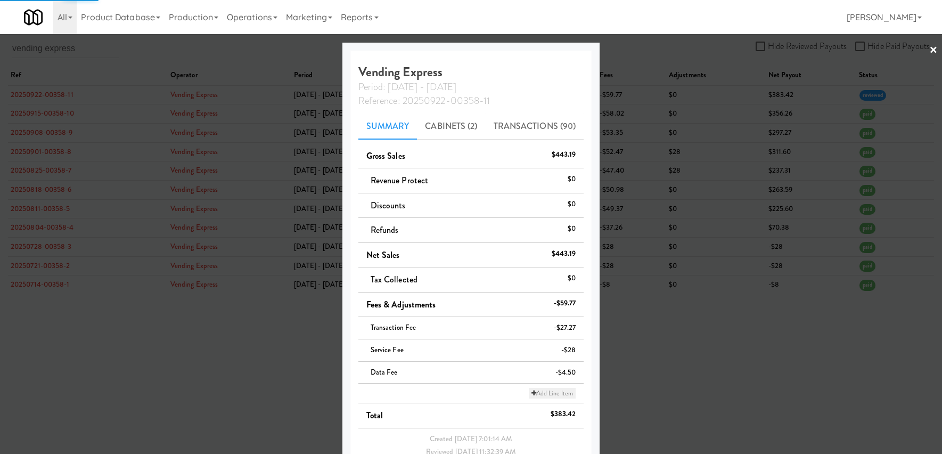
click at [531, 391] on icon at bounding box center [533, 393] width 5 height 6
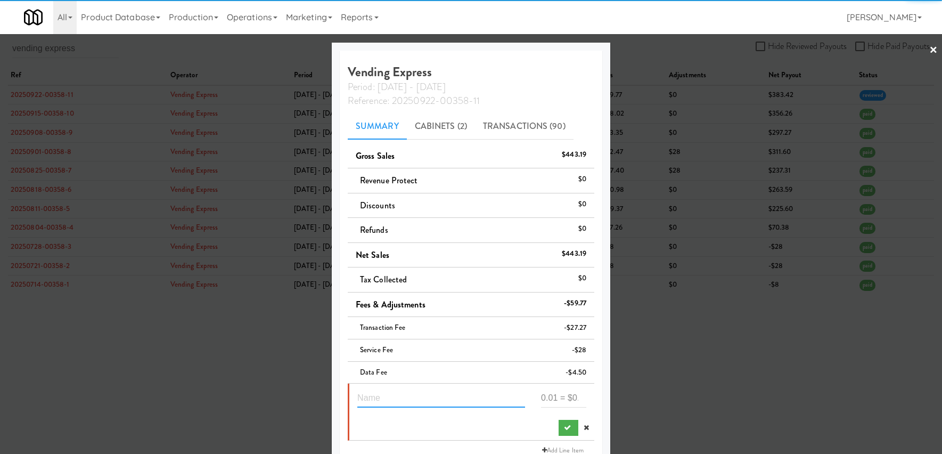
click at [444, 400] on input "text" at bounding box center [441, 398] width 168 height 20
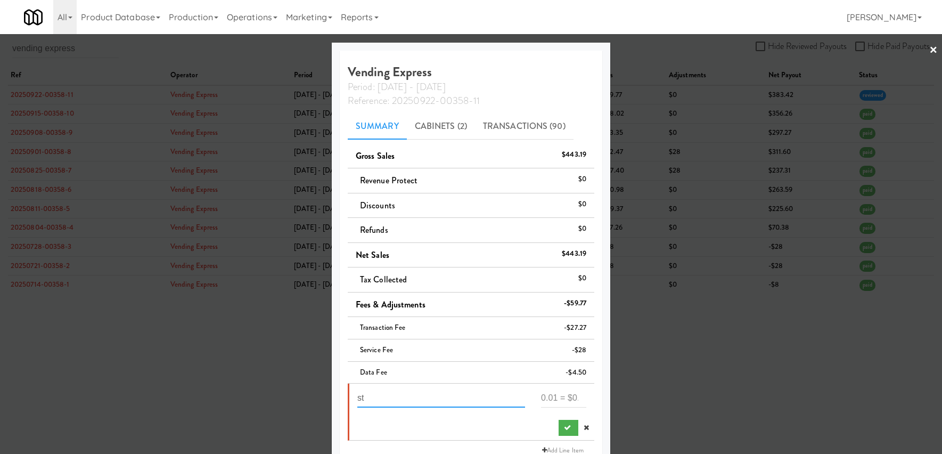
type input "s"
type input "inventory misc"
type input "52"
click at [558, 433] on button "submit" at bounding box center [568, 428] width 20 height 16
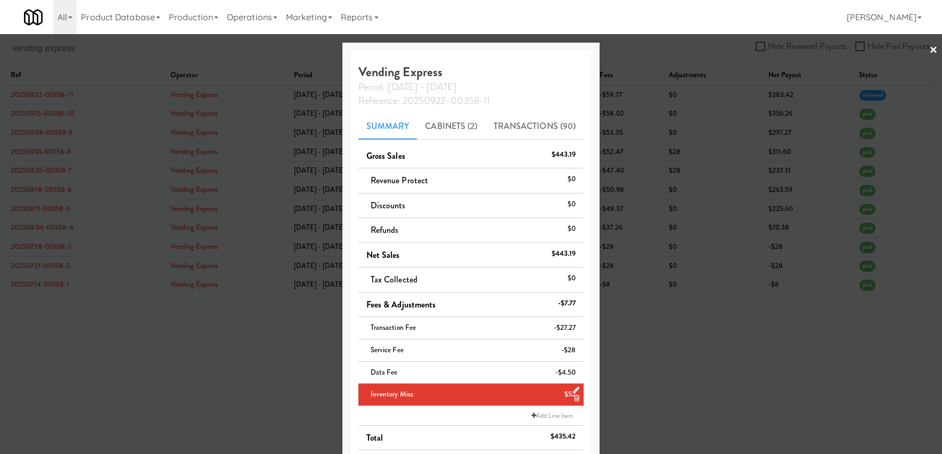
click at [929, 54] on link "×" at bounding box center [933, 50] width 9 height 33
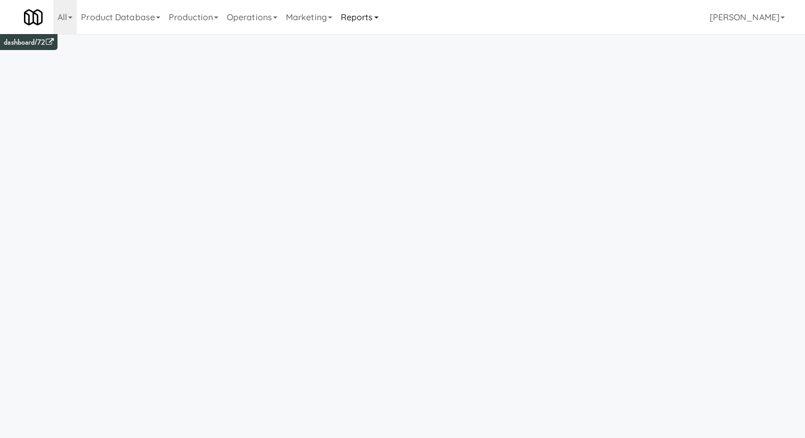
click at [376, 23] on link "Reports" at bounding box center [359, 17] width 46 height 34
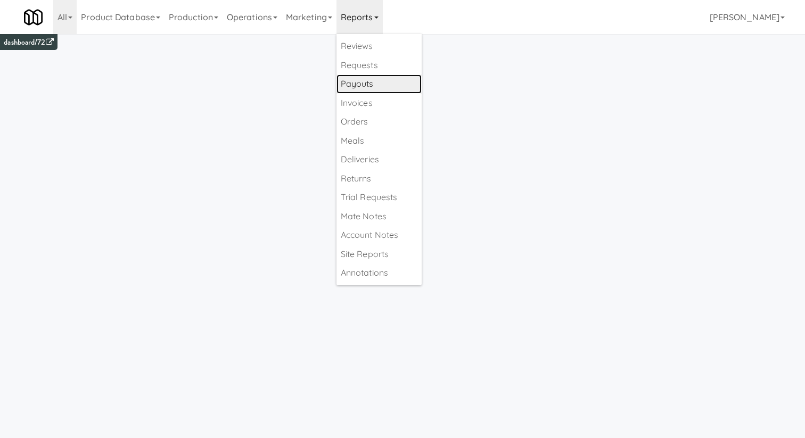
click at [379, 92] on link "Payouts" at bounding box center [378, 84] width 85 height 19
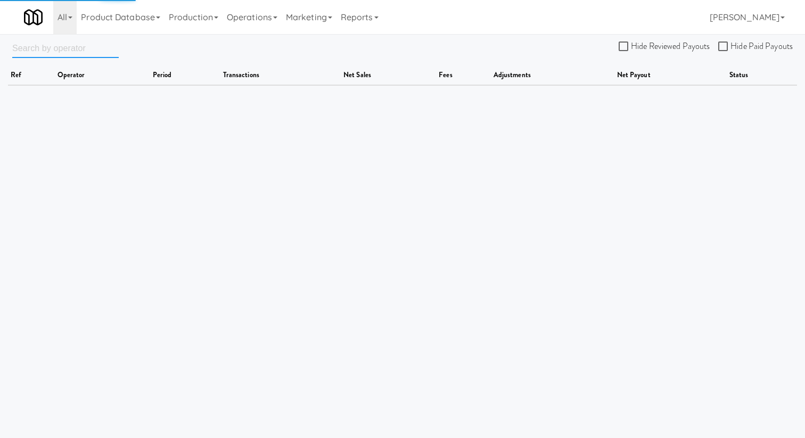
click at [68, 50] on input "text" at bounding box center [65, 48] width 106 height 20
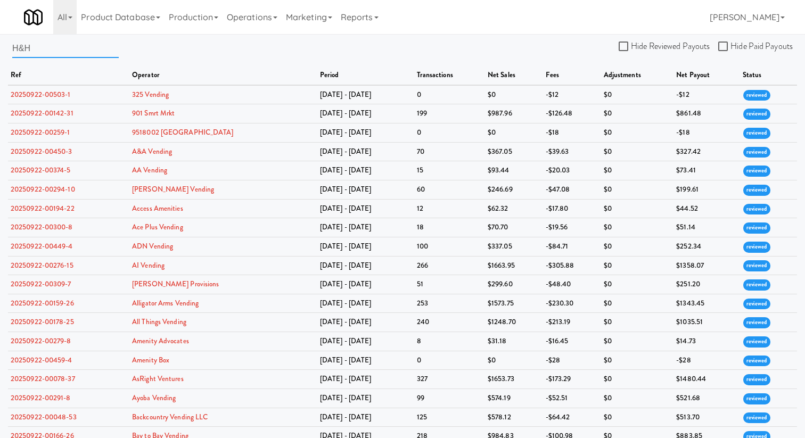
type input "H&H"
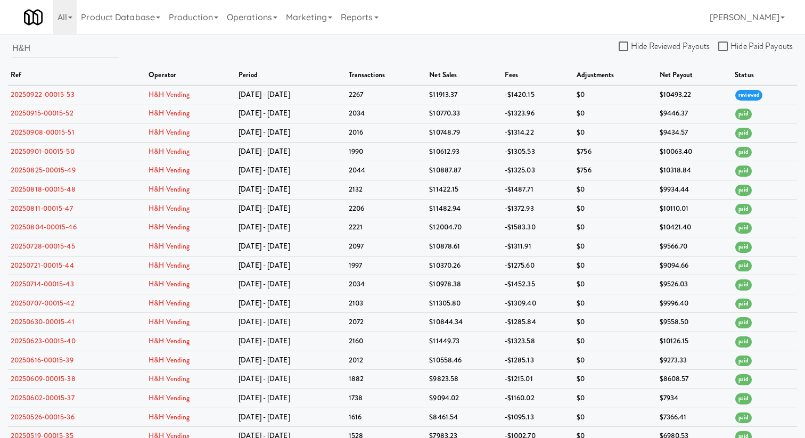
click at [409, 56] on div "H&H Hide Reviewed Payouts Hide Paid Payouts ref operator period transactions ne…" at bounding box center [402, 441] width 805 height 806
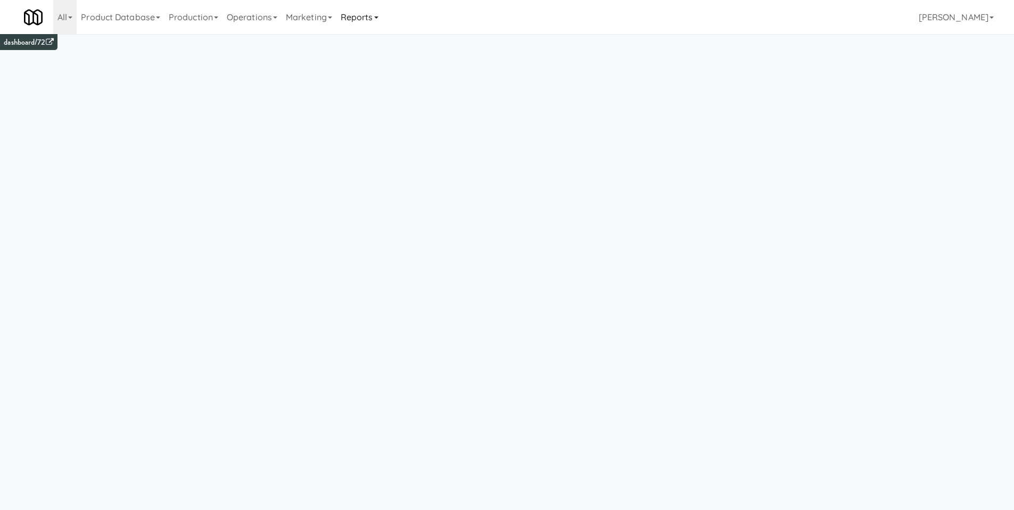
click at [359, 17] on link "Reports" at bounding box center [359, 17] width 46 height 34
click at [369, 89] on link "Payouts" at bounding box center [378, 84] width 85 height 19
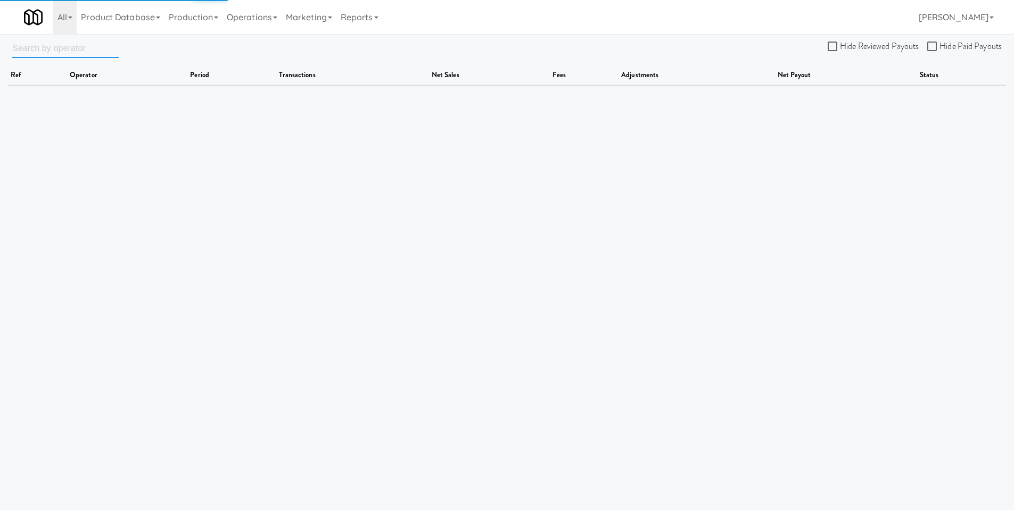
click at [69, 50] on input "text" at bounding box center [65, 48] width 106 height 20
click at [38, 48] on input "snack city" at bounding box center [65, 48] width 106 height 20
type input "snackcity"
